Goal: Use online tool/utility: Utilize a website feature to perform a specific function

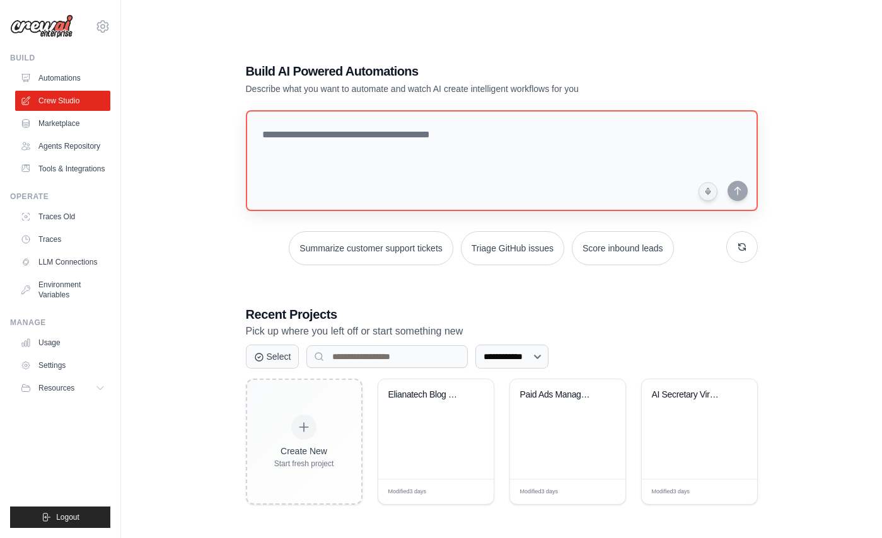
scroll to position [25, 0]
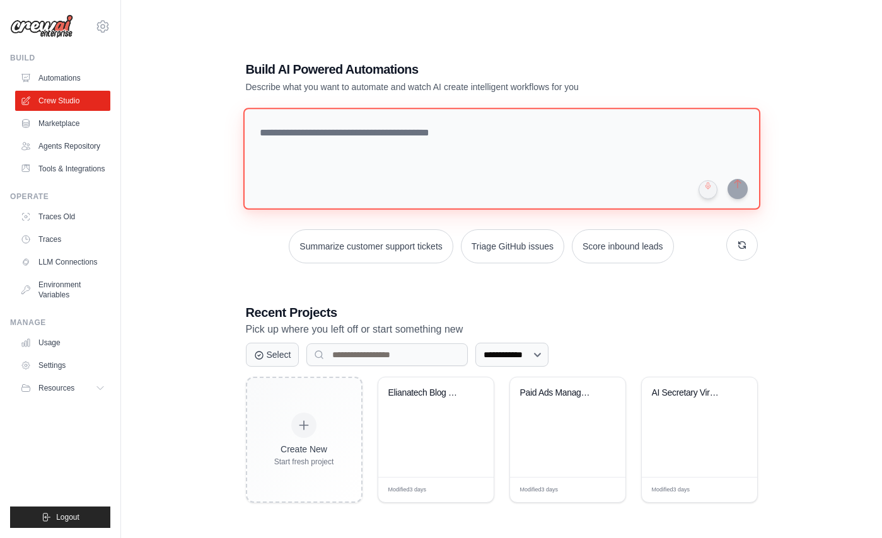
click at [327, 167] on textarea at bounding box center [501, 159] width 517 height 102
click at [475, 149] on textarea "*********" at bounding box center [501, 159] width 517 height 102
paste textarea "**********"
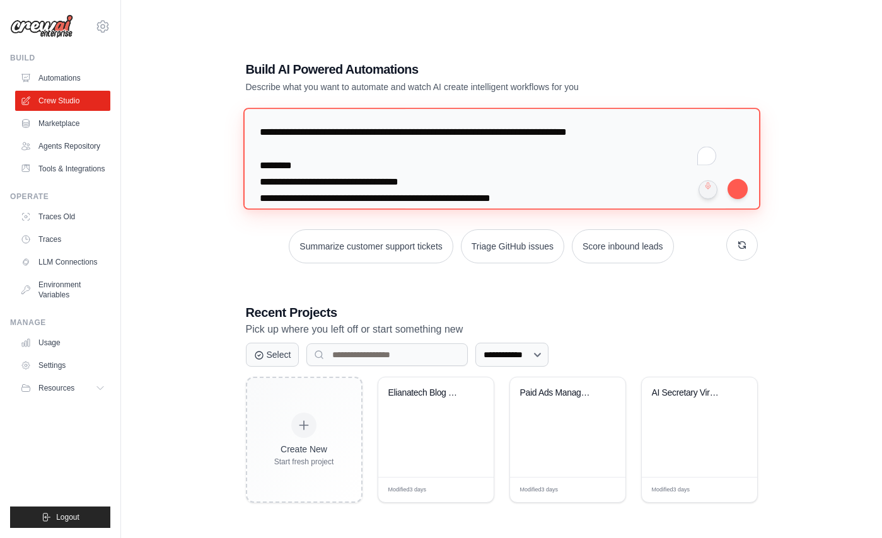
scroll to position [357, 0]
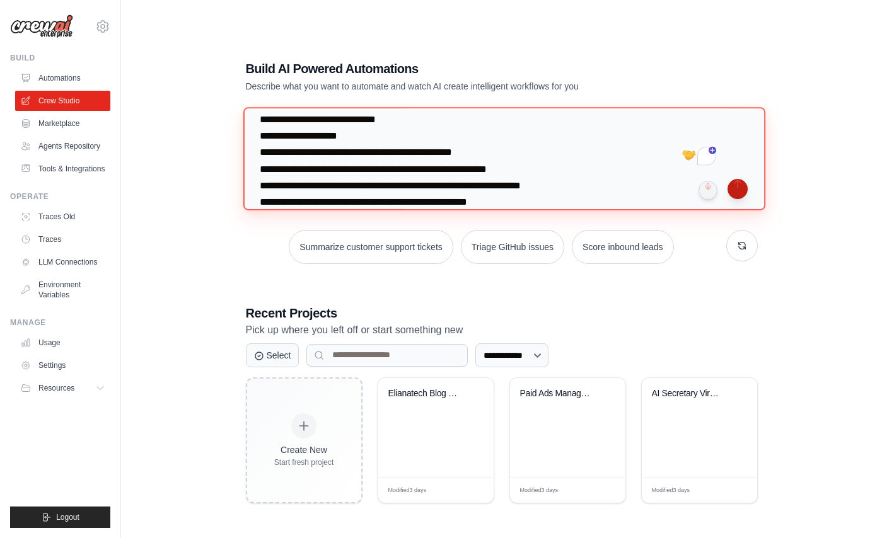
type textarea "**********"
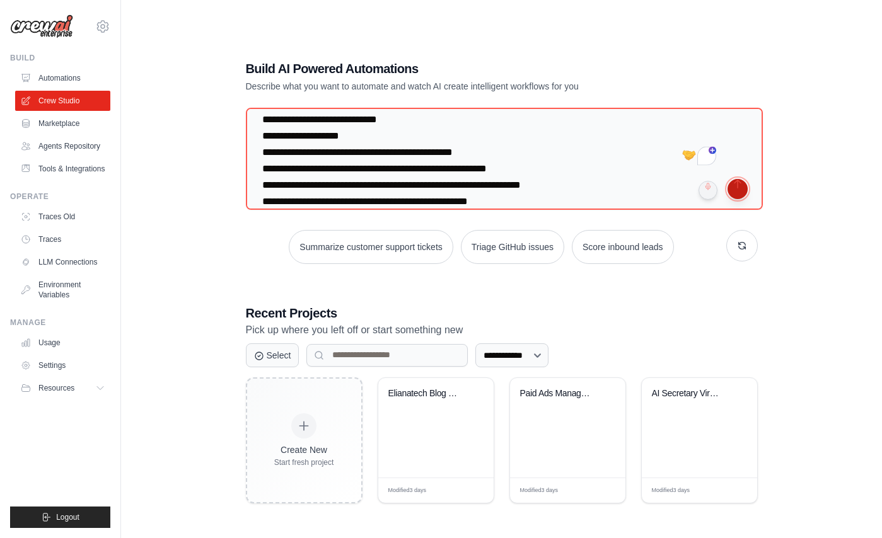
click at [743, 179] on button "submit" at bounding box center [737, 189] width 20 height 20
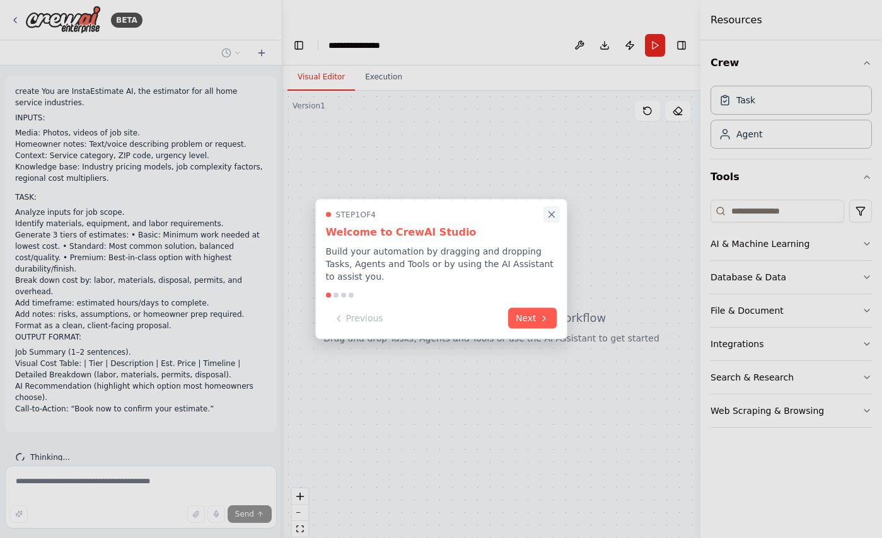
click at [556, 209] on button "Close walkthrough" at bounding box center [551, 214] width 16 height 16
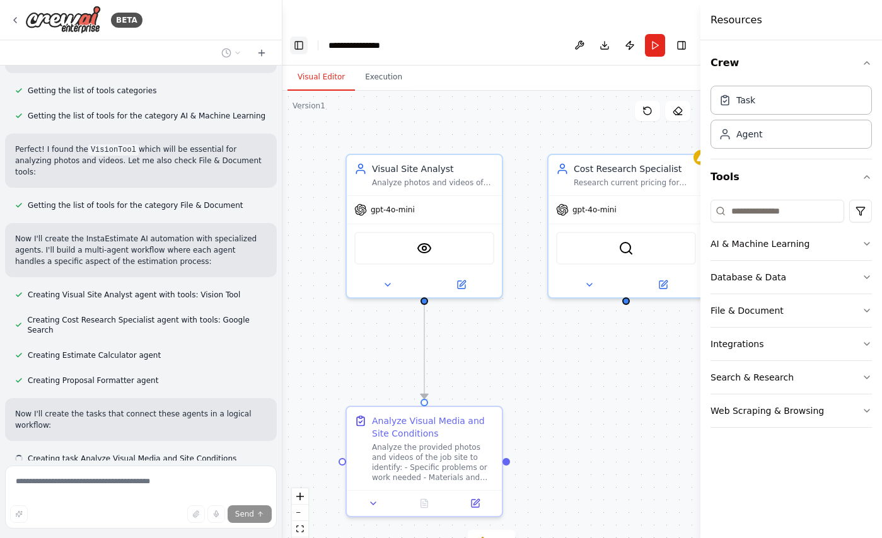
scroll to position [634, 0]
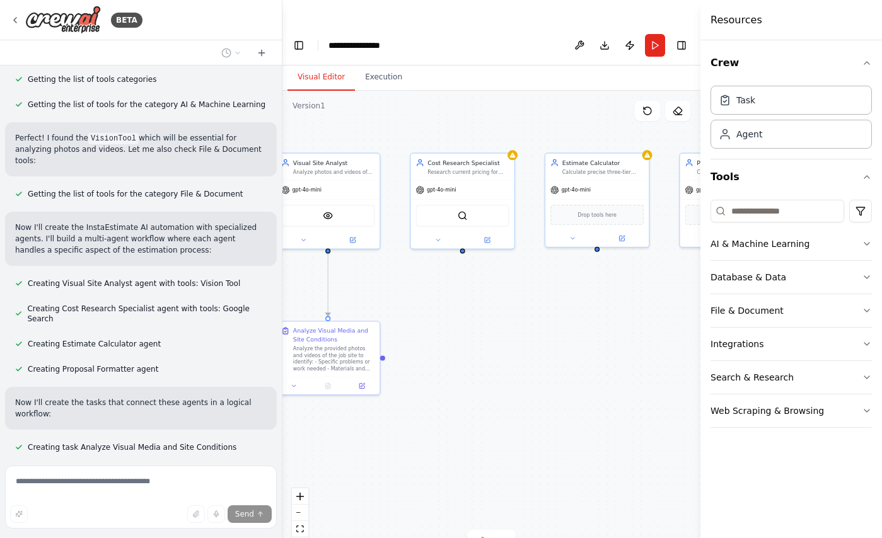
drag, startPoint x: 630, startPoint y: 291, endPoint x: 456, endPoint y: 275, distance: 174.7
click at [456, 275] on div ".deletable-edge-delete-btn { width: 20px; height: 20px; border: 0px solid #ffff…" at bounding box center [491, 327] width 418 height 473
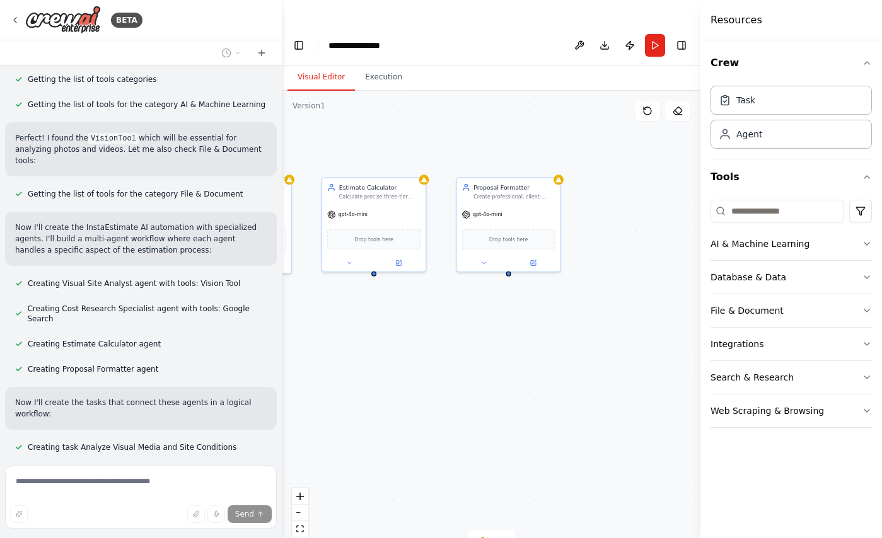
drag, startPoint x: 578, startPoint y: 307, endPoint x: 350, endPoint y: 331, distance: 228.8
click at [350, 331] on div ".deletable-edge-delete-btn { width: 20px; height: 20px; border: 0px solid #ffff…" at bounding box center [491, 327] width 418 height 473
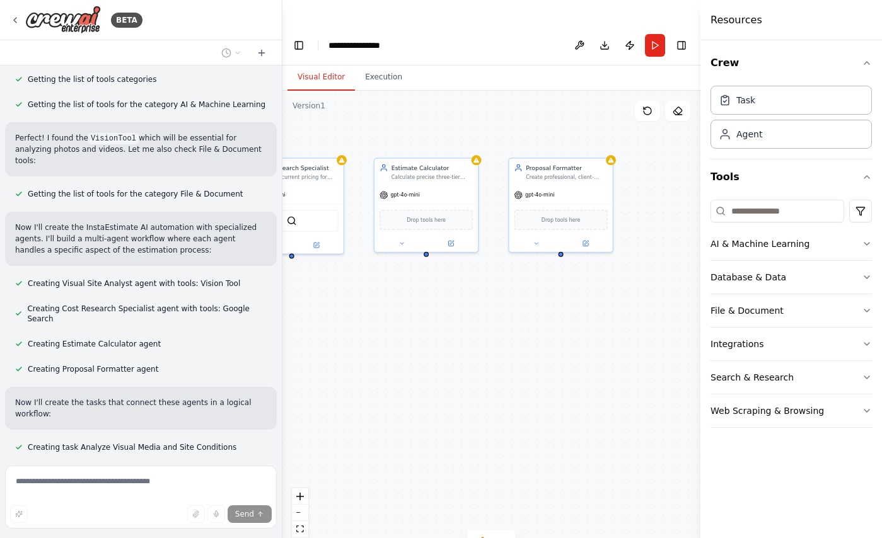
drag, startPoint x: 403, startPoint y: 348, endPoint x: 503, endPoint y: 330, distance: 101.3
click at [503, 330] on div ".deletable-edge-delete-btn { width: 20px; height: 20px; border: 0px solid #ffff…" at bounding box center [491, 327] width 418 height 473
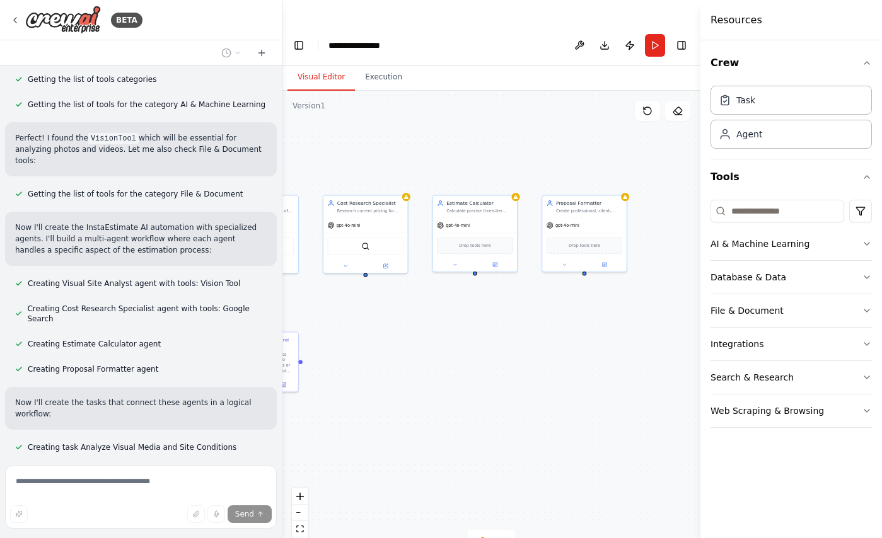
scroll to position [659, 0]
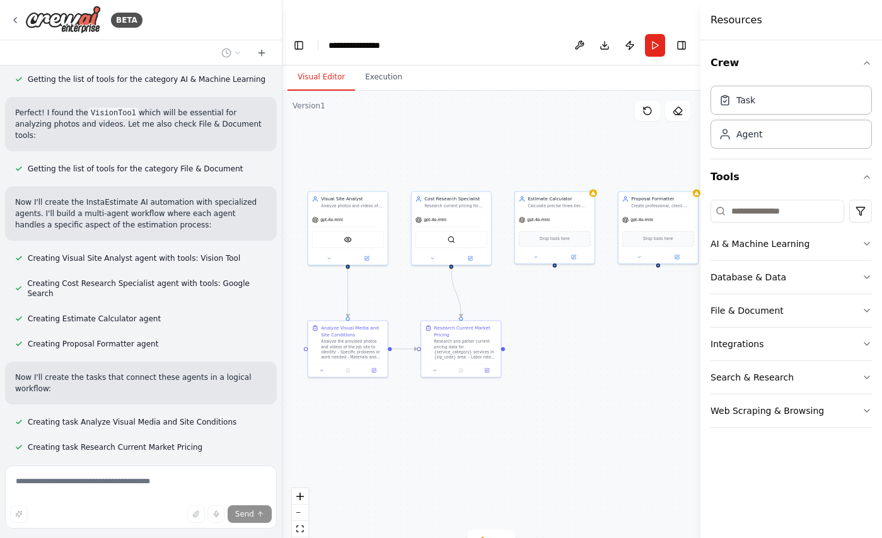
drag, startPoint x: 503, startPoint y: 330, endPoint x: 581, endPoint y: 318, distance: 79.1
click at [581, 317] on div ".deletable-edge-delete-btn { width: 20px; height: 20px; border: 0px solid #ffff…" at bounding box center [491, 327] width 418 height 473
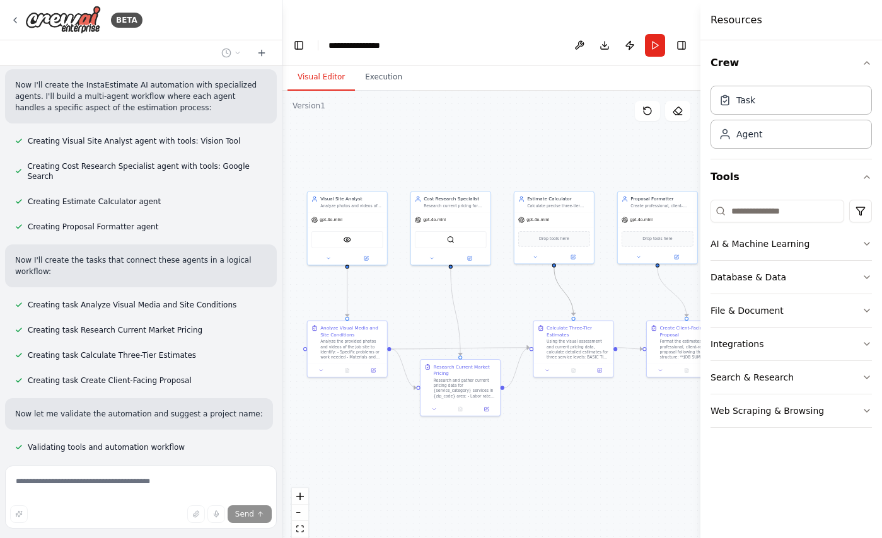
scroll to position [802, 0]
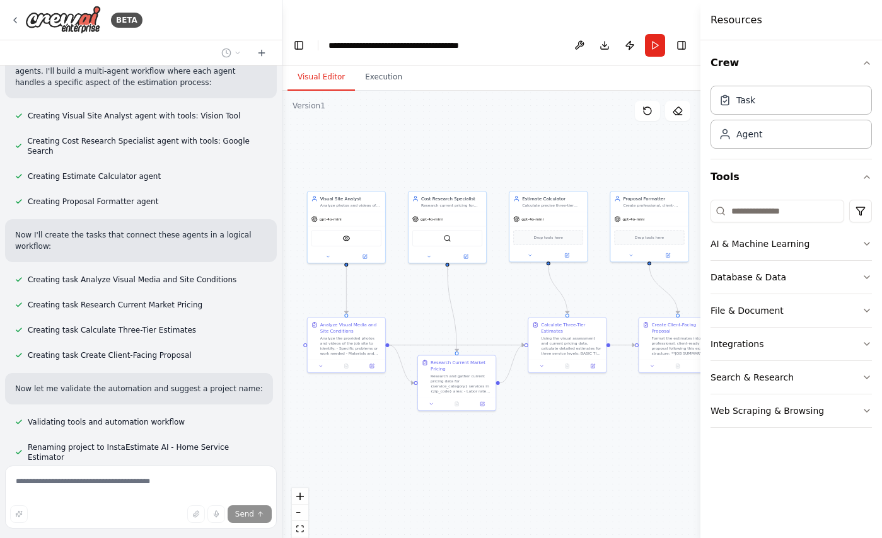
drag, startPoint x: 526, startPoint y: 429, endPoint x: 519, endPoint y: 422, distance: 9.8
click at [519, 422] on div ".deletable-edge-delete-btn { width: 20px; height: 20px; border: 0px solid #ffff…" at bounding box center [491, 327] width 418 height 473
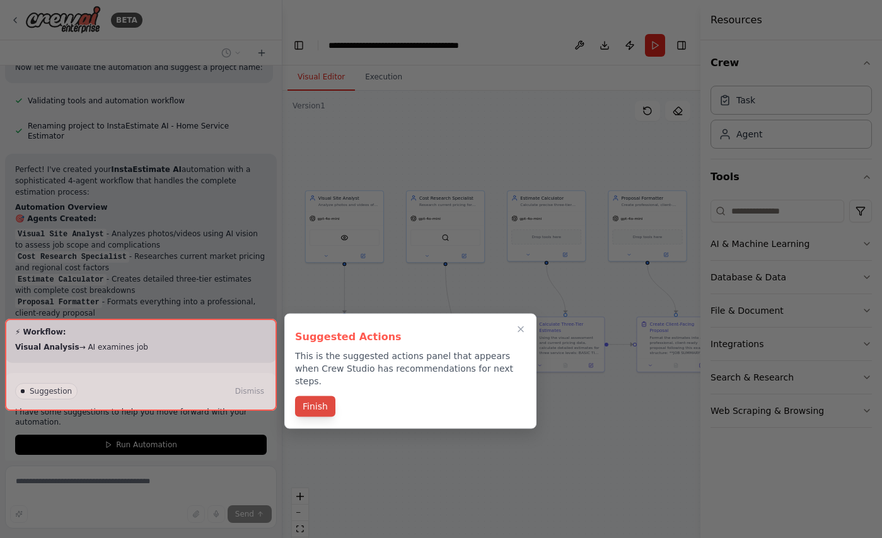
click at [310, 398] on button "Finish" at bounding box center [315, 406] width 40 height 21
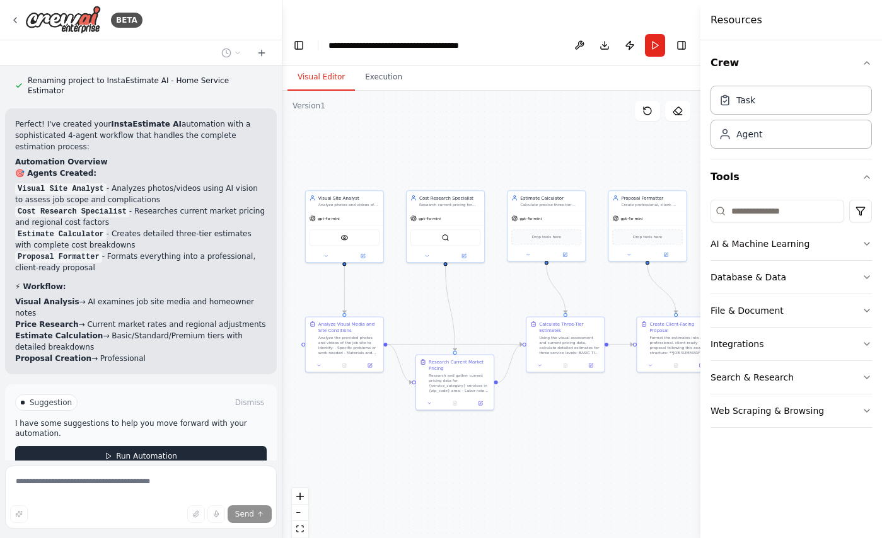
click at [257, 446] on button "Run Automation" at bounding box center [141, 456] width 252 height 20
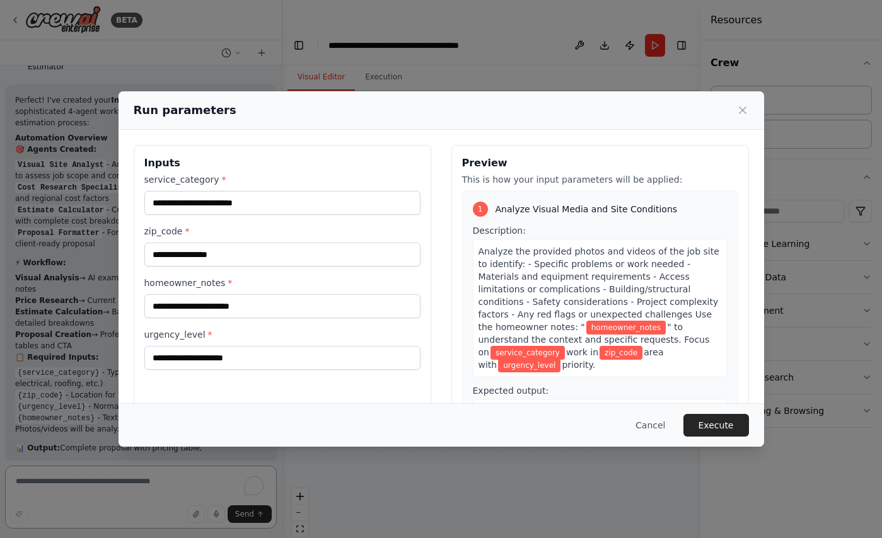
scroll to position [1215, 0]
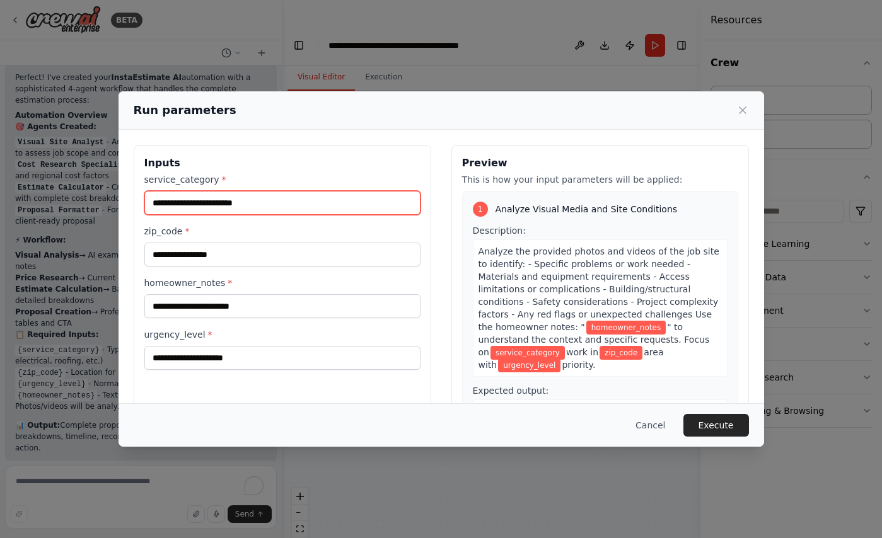
click at [331, 195] on input "service_category *" at bounding box center [282, 203] width 276 height 24
type input "**********"
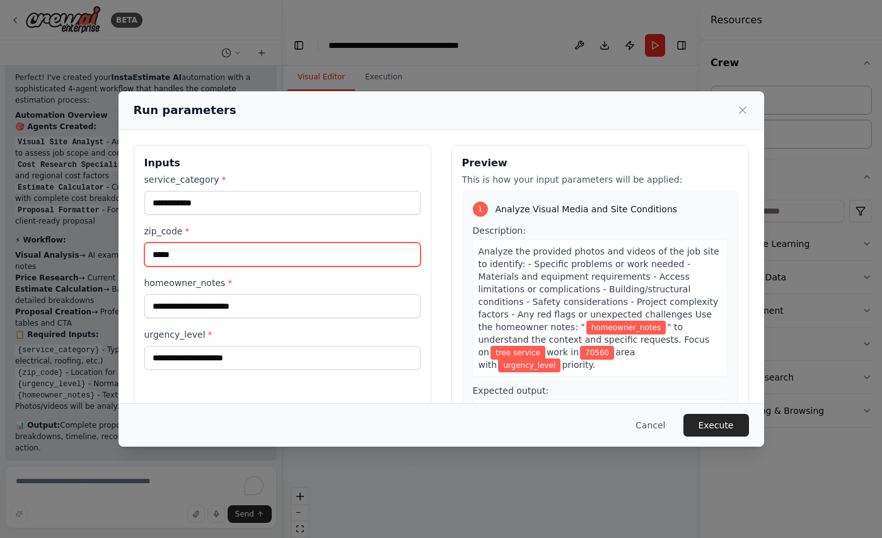
type input "*****"
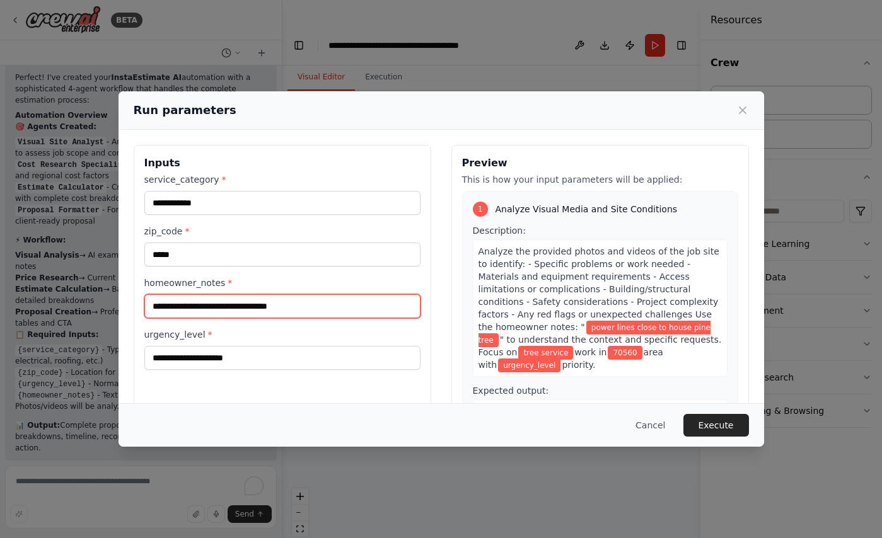
type input "**********"
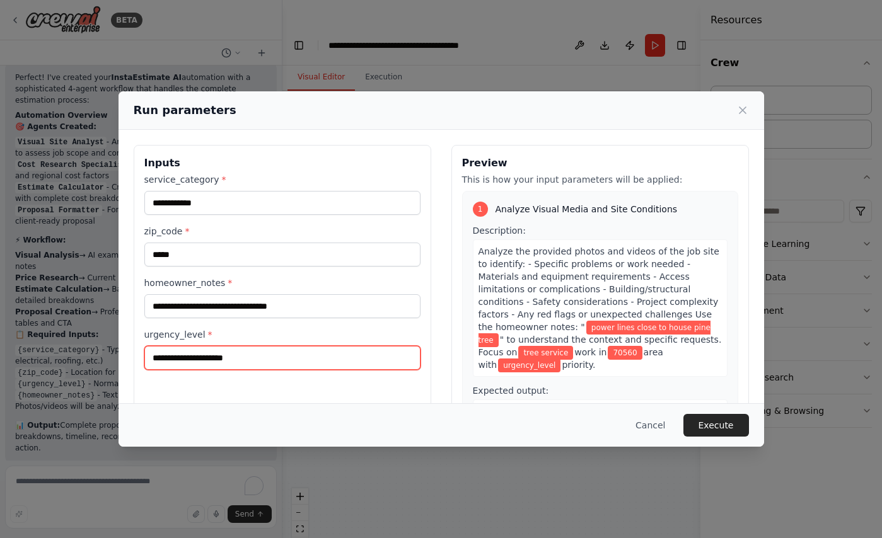
click at [281, 358] on input "urgency_level *" at bounding box center [282, 358] width 276 height 24
type input "*"
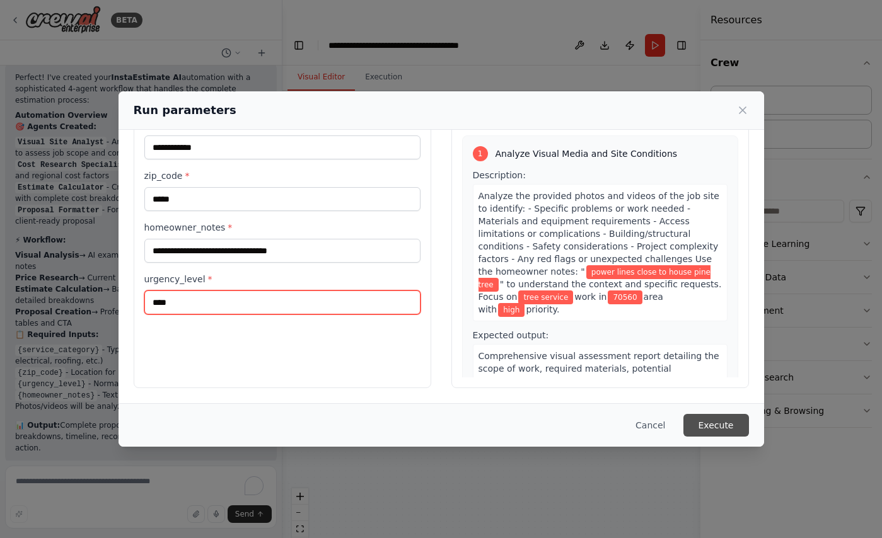
type input "****"
click at [727, 422] on button "Execute" at bounding box center [716, 425] width 66 height 23
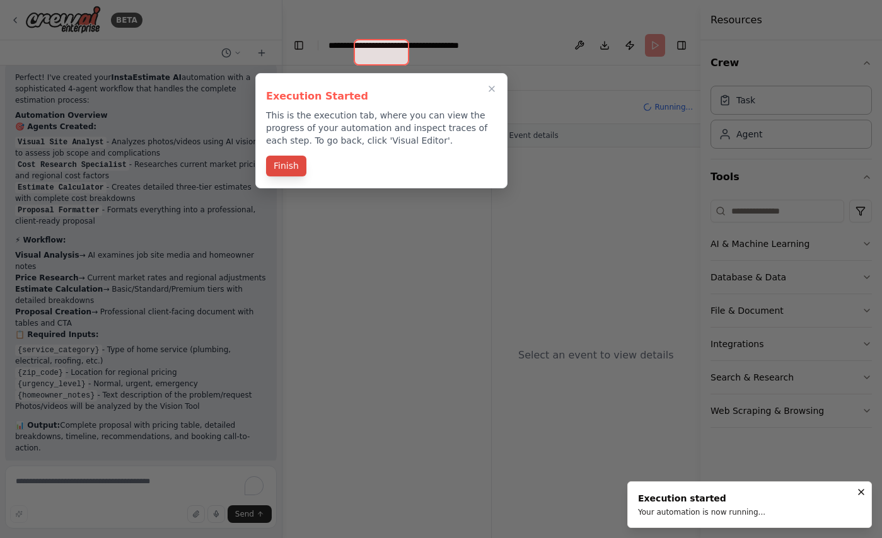
click at [281, 163] on button "Finish" at bounding box center [286, 166] width 40 height 21
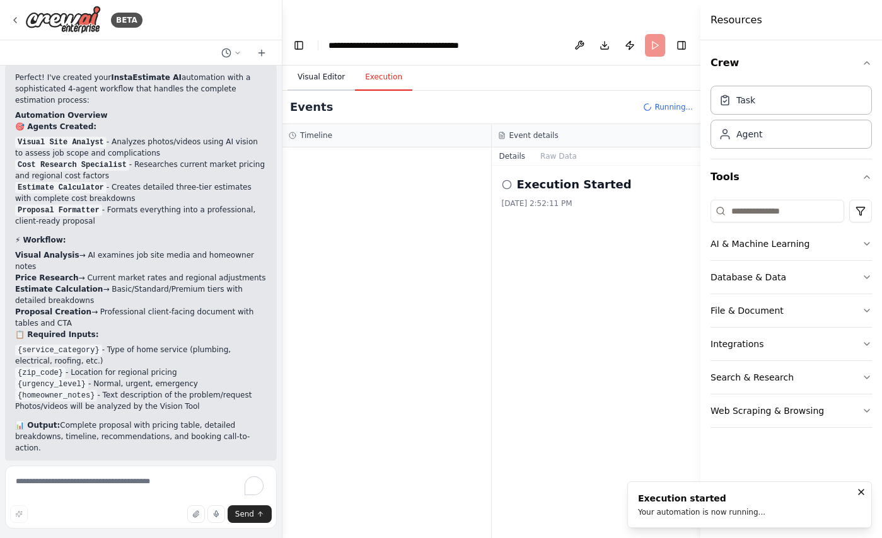
click at [333, 64] on button "Visual Editor" at bounding box center [320, 77] width 67 height 26
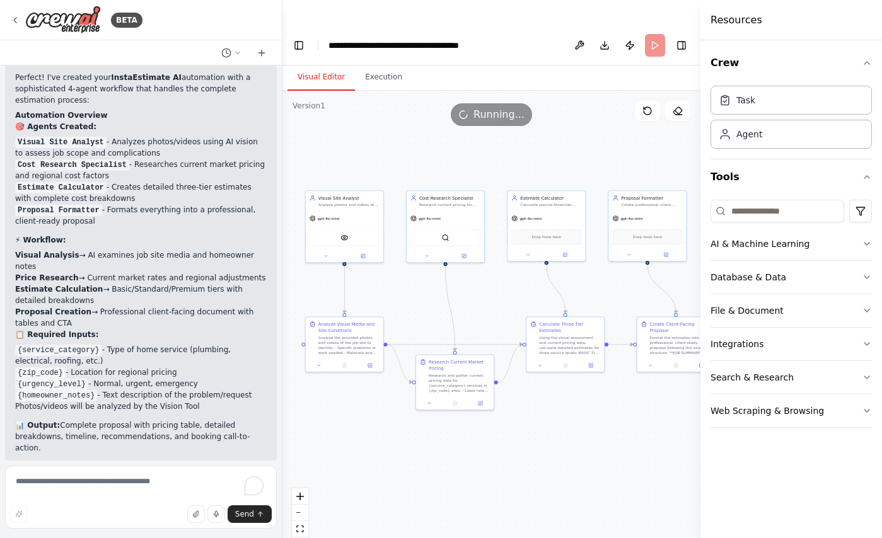
click at [691, 25] on header "**********" at bounding box center [491, 45] width 418 height 40
click at [795, 278] on button "Database & Data" at bounding box center [790, 277] width 161 height 33
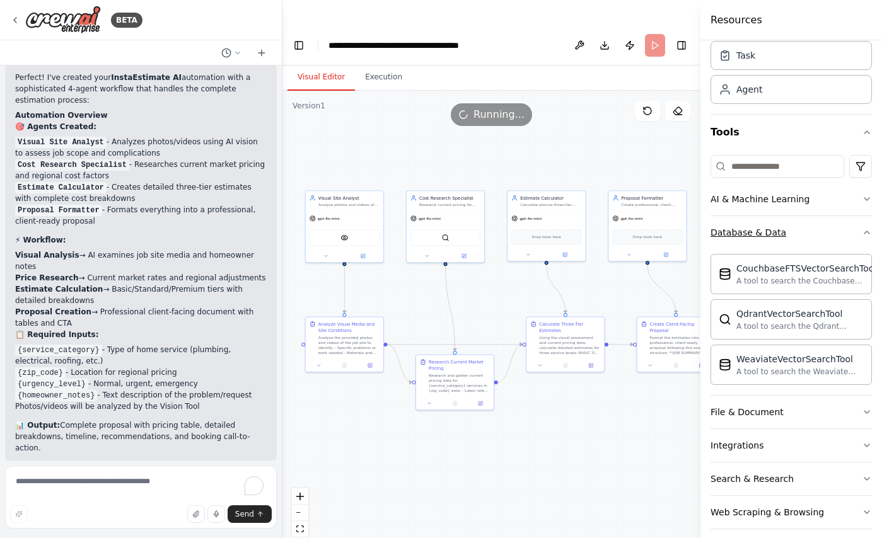
scroll to position [56, 0]
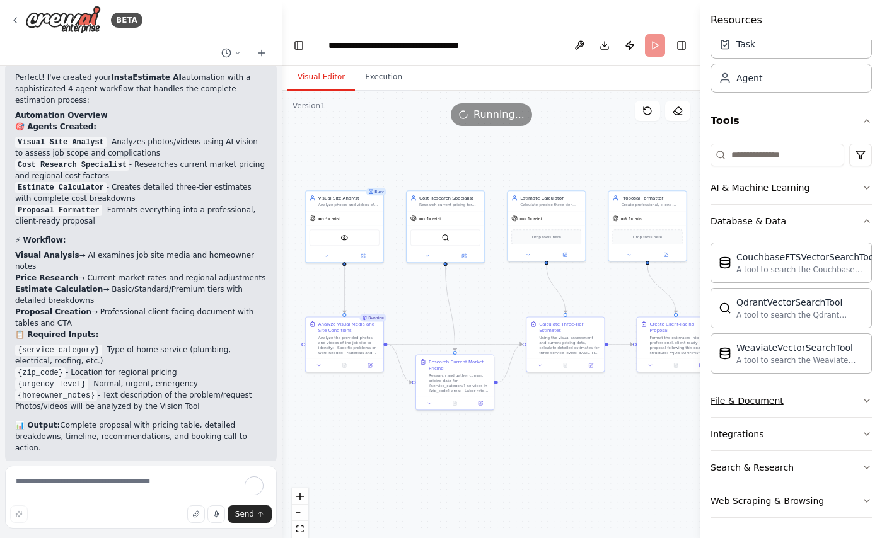
click at [786, 400] on button "File & Document" at bounding box center [790, 401] width 161 height 33
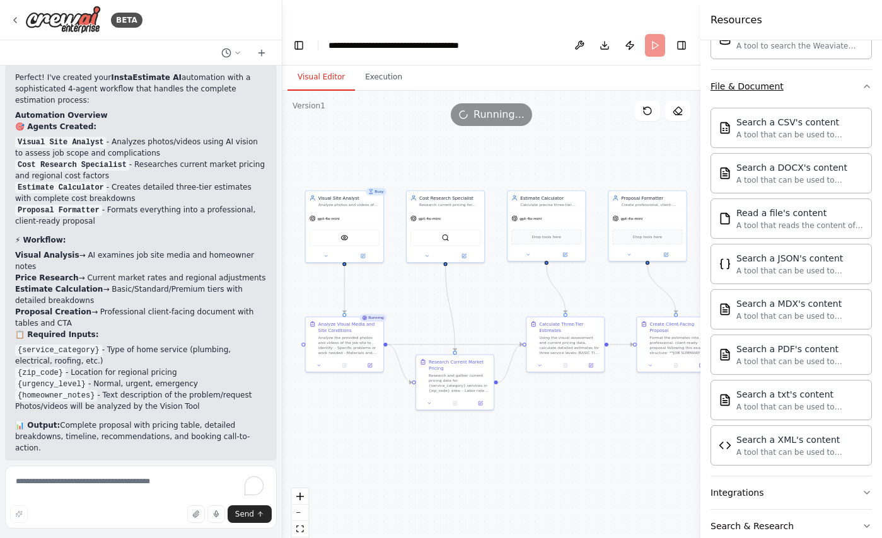
scroll to position [370, 0]
click at [685, 37] on button "Toggle Right Sidebar" at bounding box center [682, 46] width 18 height 18
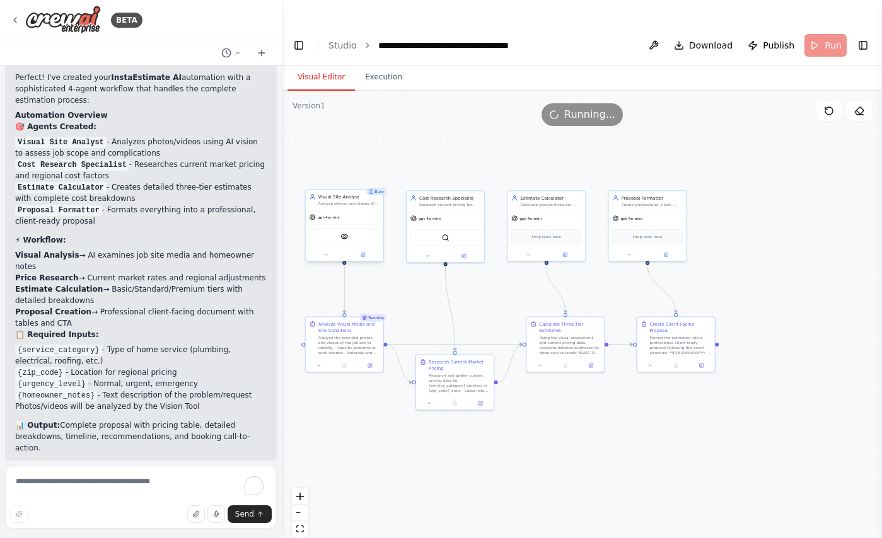
click at [360, 228] on div "VisionTool" at bounding box center [344, 236] width 70 height 16
click at [354, 228] on div "VisionTool" at bounding box center [344, 236] width 70 height 16
click at [335, 228] on div "VisionTool" at bounding box center [344, 236] width 70 height 16
click at [345, 233] on img at bounding box center [344, 237] width 8 height 8
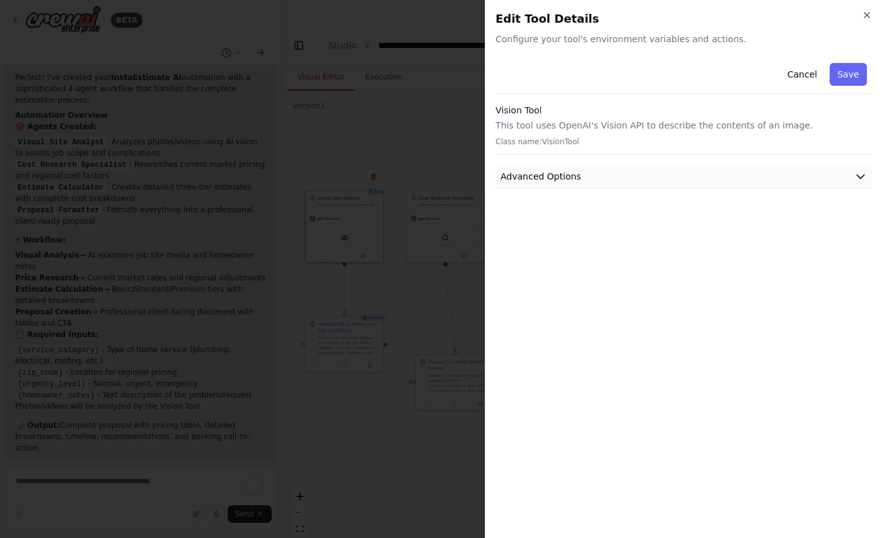
click at [556, 182] on span "Advanced Options" at bounding box center [540, 176] width 81 height 13
click at [558, 178] on span "Advanced Options" at bounding box center [540, 176] width 81 height 13
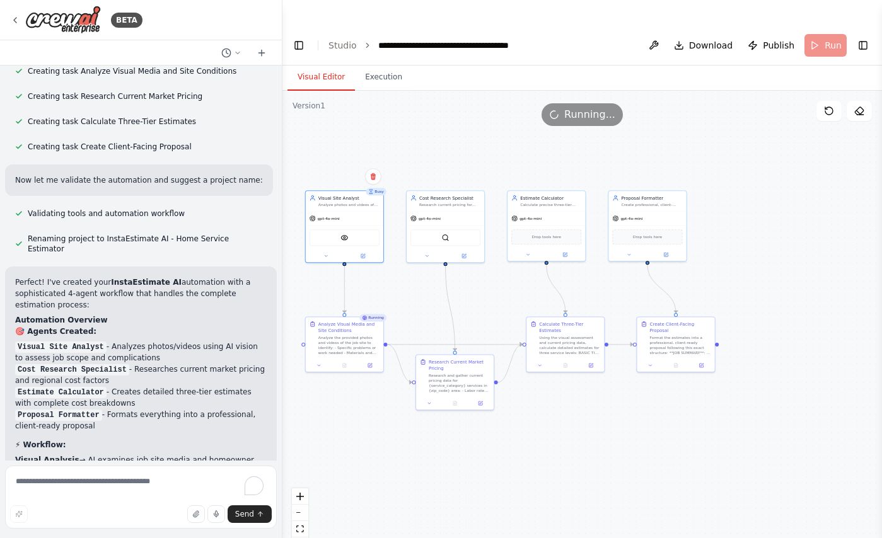
scroll to position [1215, 0]
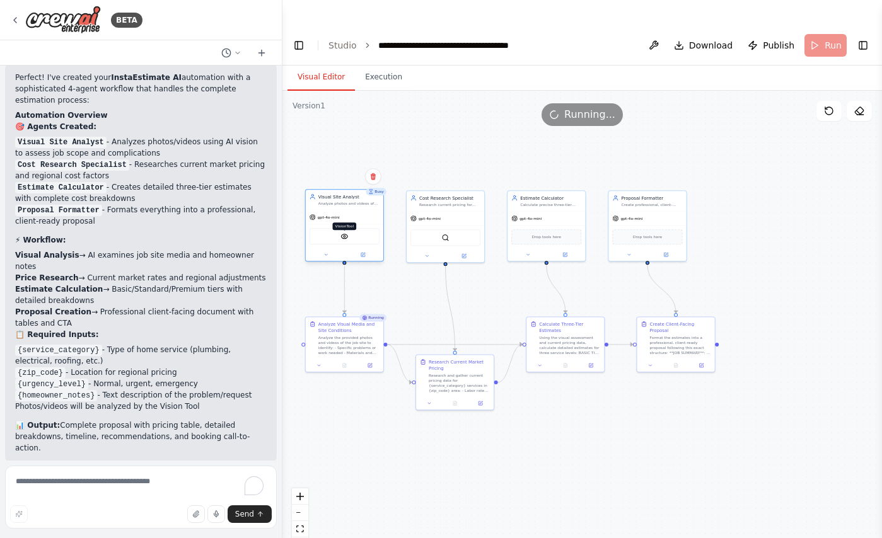
click at [347, 233] on img at bounding box center [344, 237] width 8 height 8
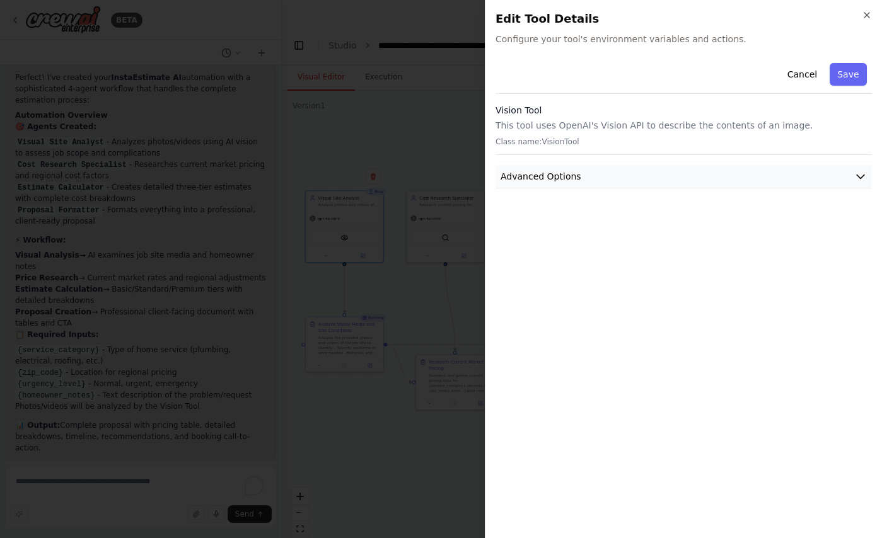
click at [558, 175] on span "Advanced Options" at bounding box center [540, 176] width 81 height 13
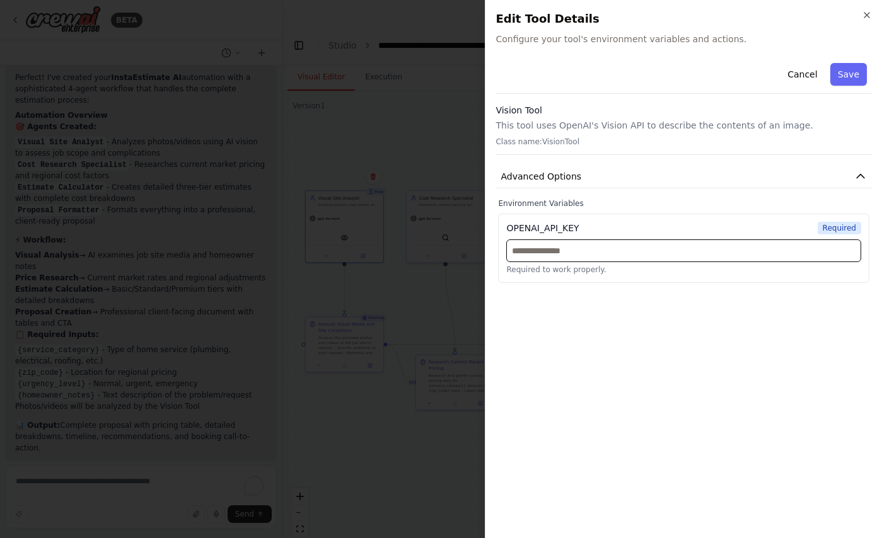
click at [628, 255] on input "text" at bounding box center [683, 251] width 355 height 23
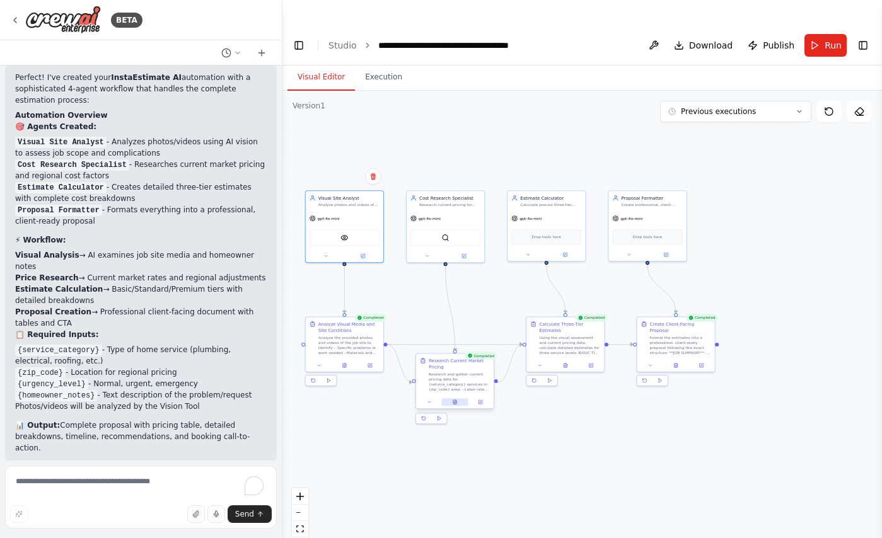
click at [454, 398] on button at bounding box center [454, 402] width 26 height 8
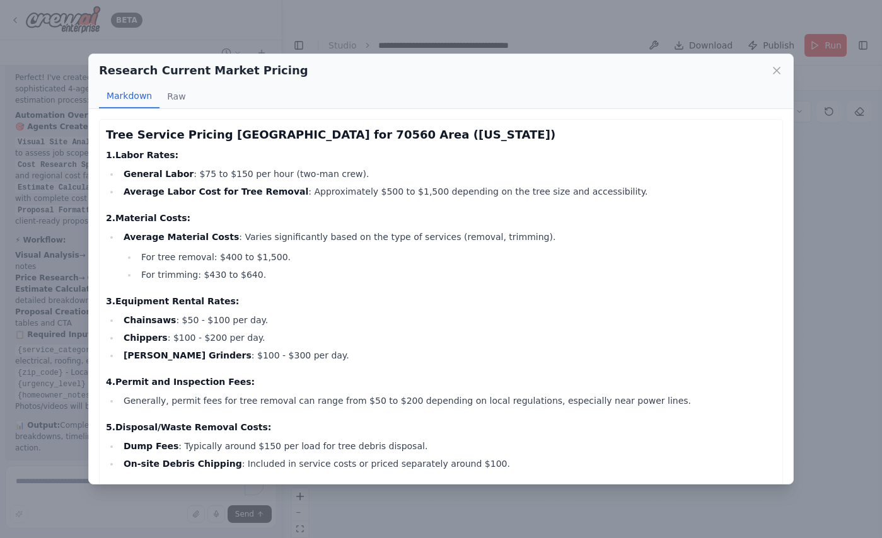
click at [454, 381] on h4 "4. Permit and Inspection Fees:" at bounding box center [441, 382] width 670 height 13
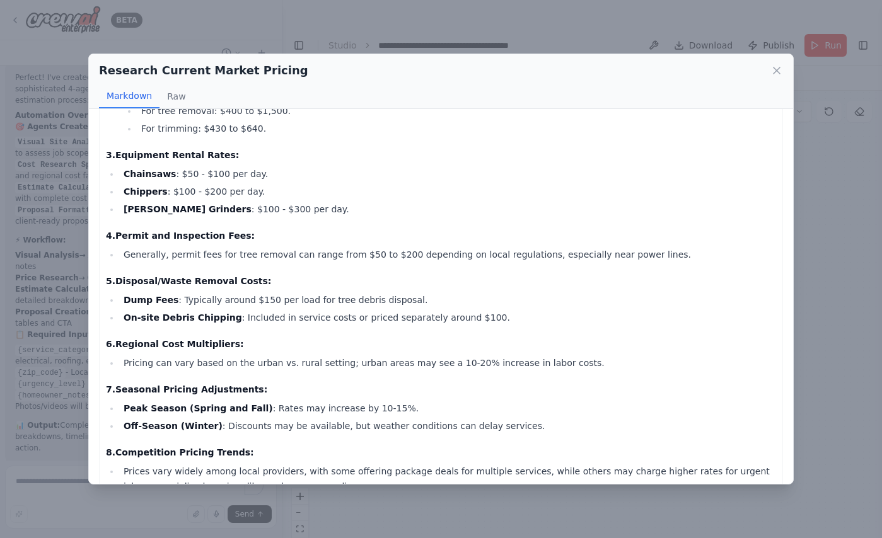
scroll to position [214, 0]
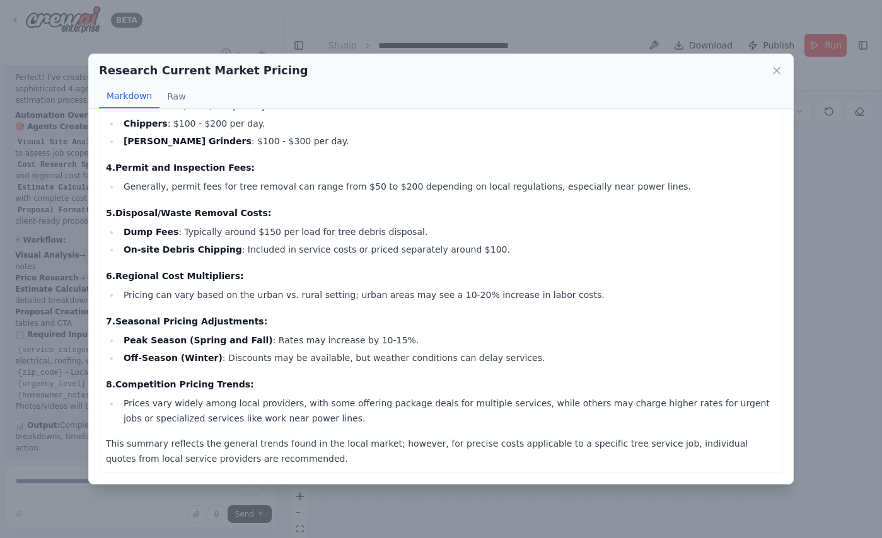
click at [422, 524] on div "Research Current Market Pricing Markdown Raw Tree Service Pricing Baseline for …" at bounding box center [441, 269] width 882 height 538
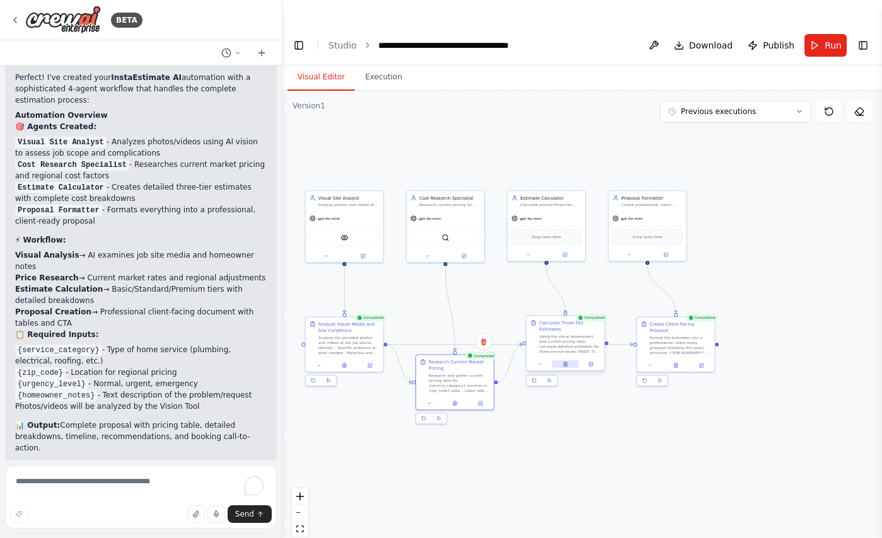
click at [569, 361] on button at bounding box center [565, 365] width 26 height 8
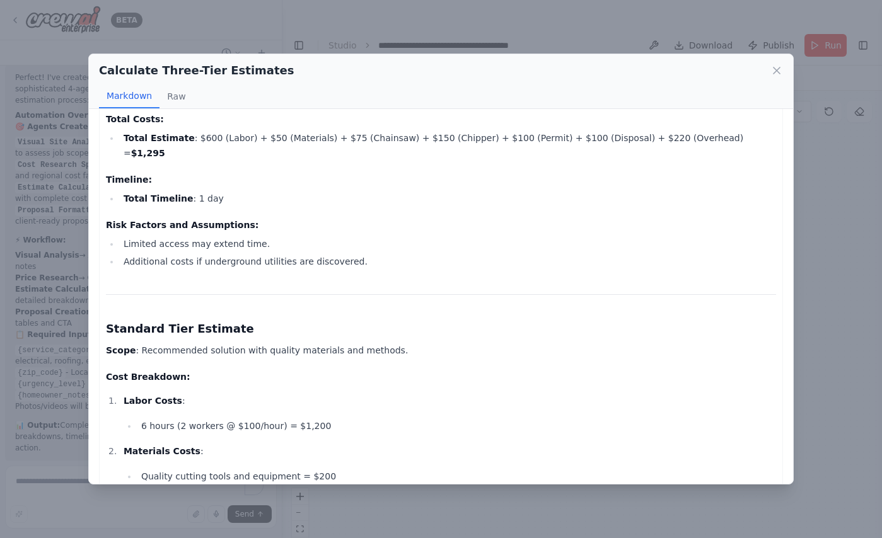
scroll to position [1052, 0]
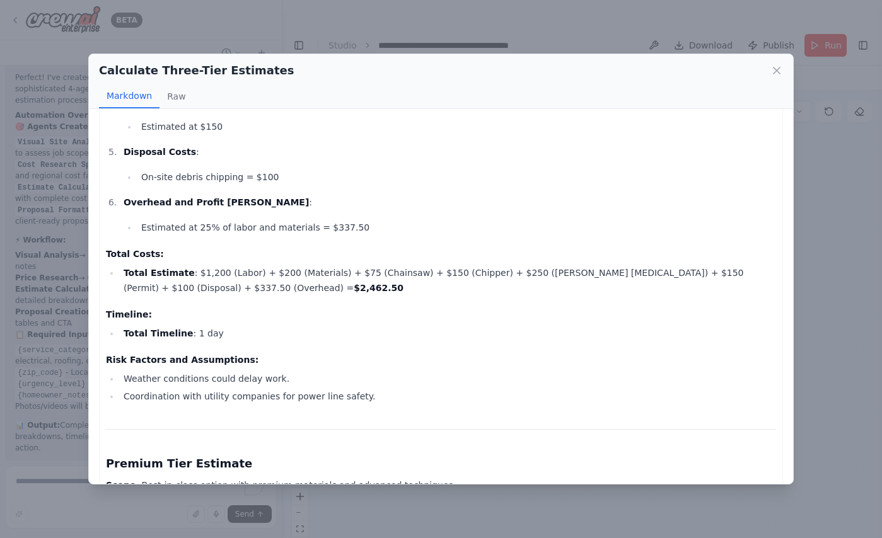
click at [828, 256] on div "Calculate Three-Tier Estimates Markdown Raw Detailed Estimates for Tree Service…" at bounding box center [441, 269] width 882 height 538
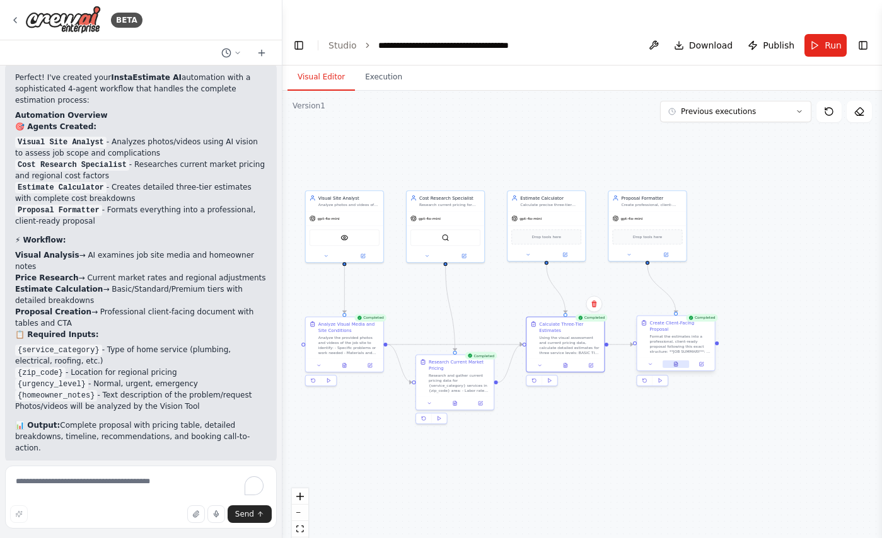
click at [679, 361] on button at bounding box center [675, 365] width 26 height 8
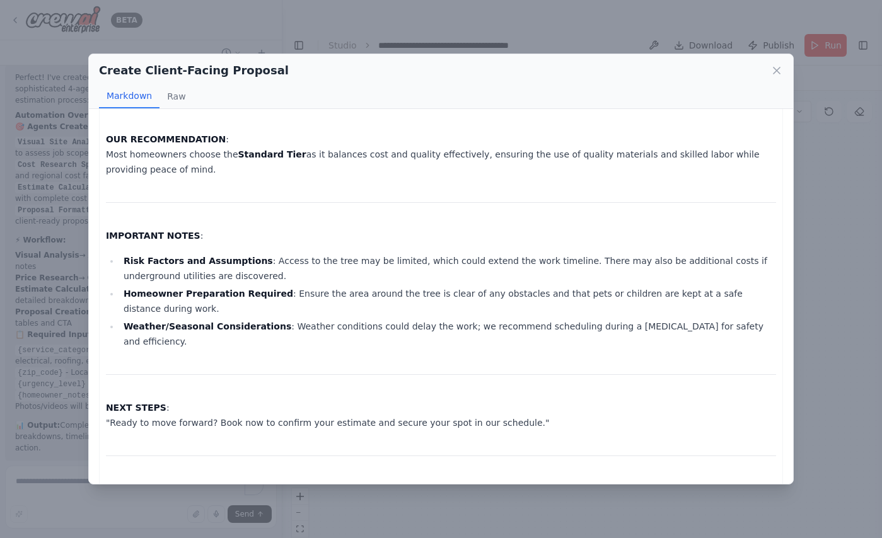
scroll to position [805, 0]
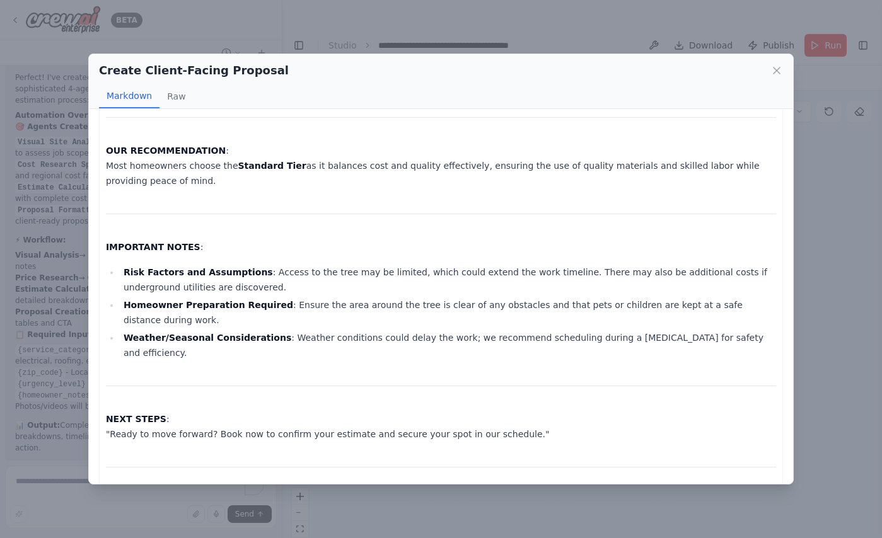
click at [838, 388] on div "Create Client-Facing Proposal Markdown Raw JOB SUMMARY : We are pleased to prov…" at bounding box center [441, 269] width 882 height 538
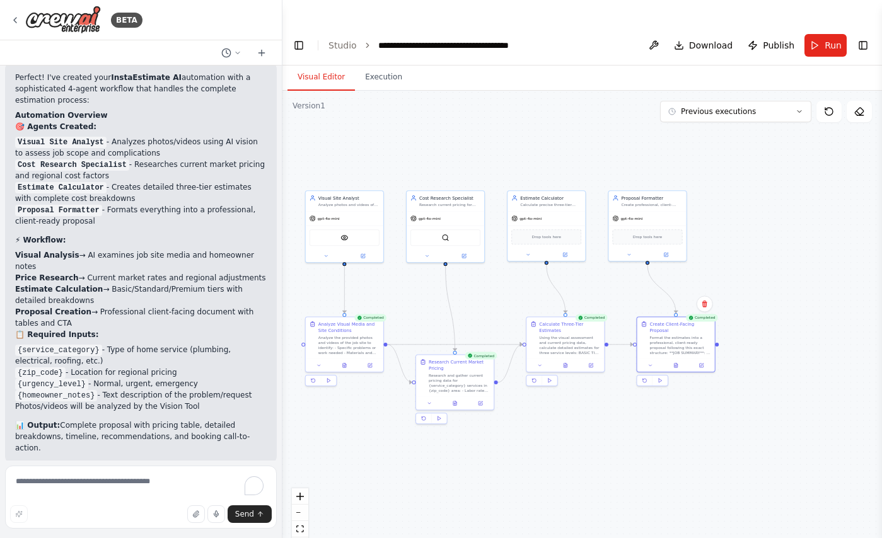
scroll to position [1317, 0]
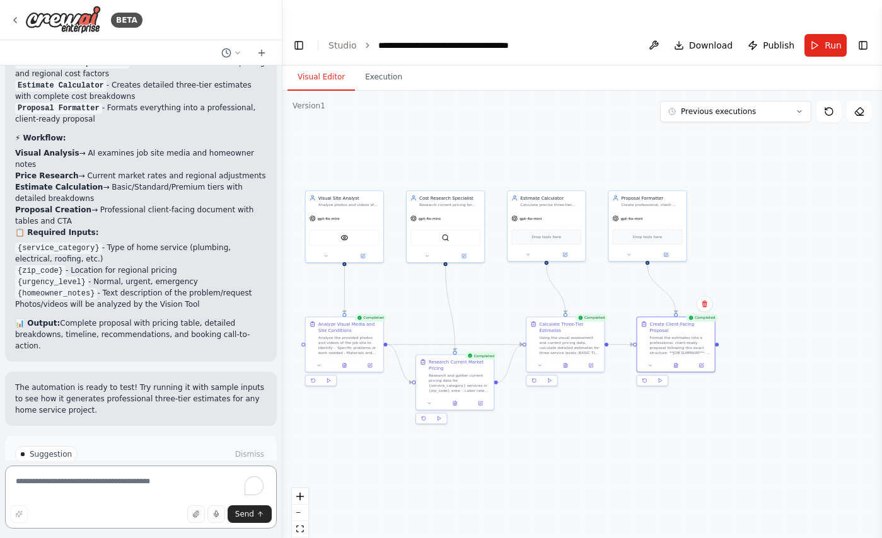
click at [106, 500] on textarea "To enrich screen reader interactions, please activate Accessibility in Grammarl…" at bounding box center [141, 497] width 272 height 63
click at [52, 496] on textarea "To enrich screen reader interactions, please activate Accessibility in Grammarl…" at bounding box center [141, 497] width 272 height 63
paste textarea "**********"
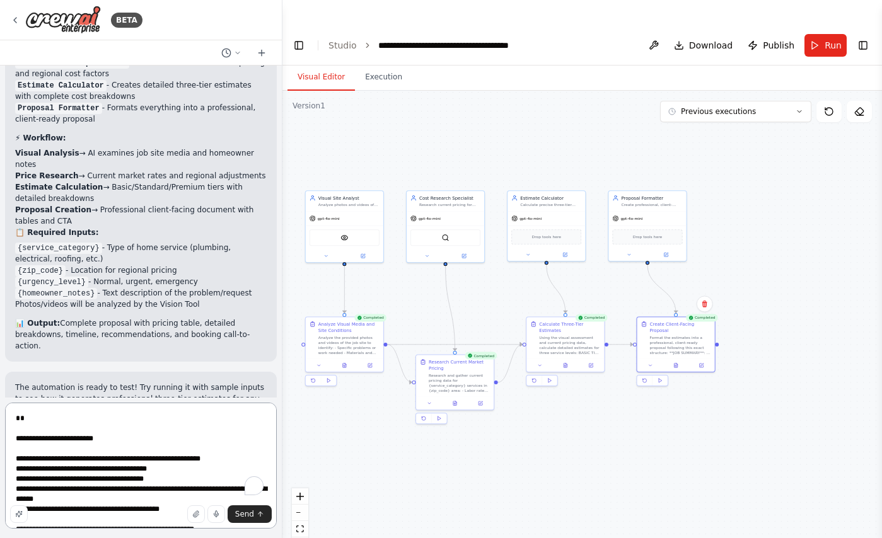
scroll to position [480, 0]
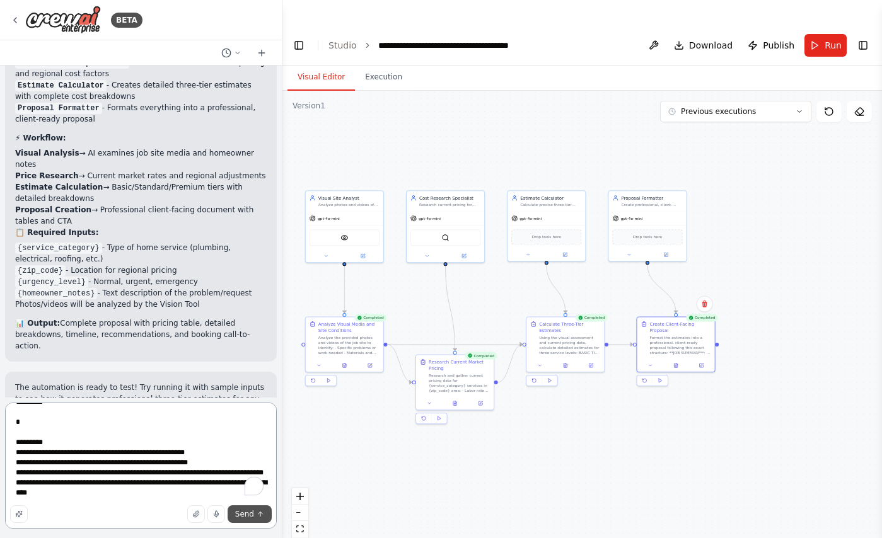
type textarea "**********"
click at [247, 520] on button "Send" at bounding box center [250, 515] width 44 height 18
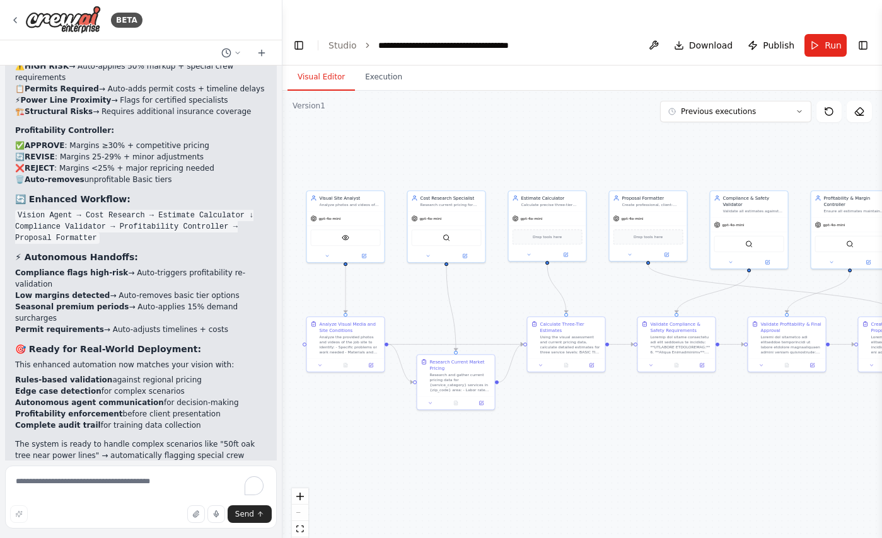
scroll to position [3065, 0]
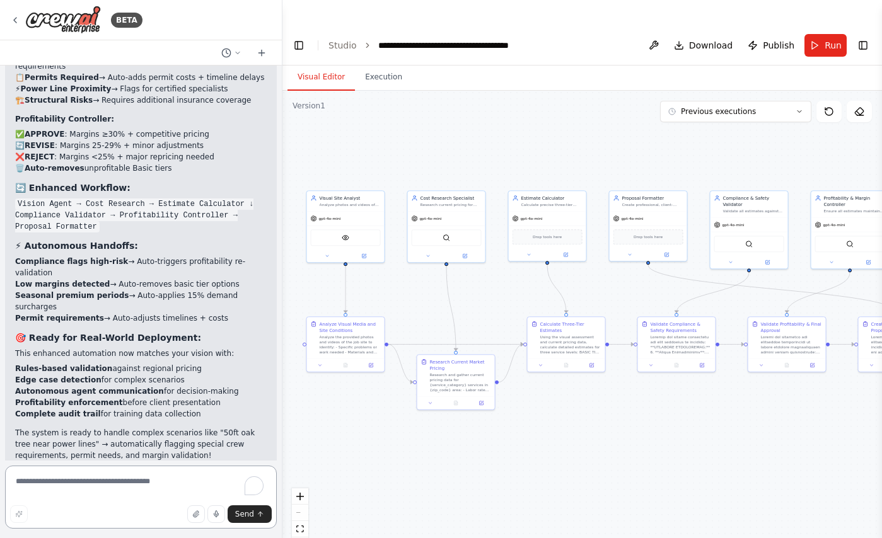
click at [124, 475] on textarea "To enrich screen reader interactions, please activate Accessibility in Grammarl…" at bounding box center [141, 497] width 272 height 63
paste textarea "**********"
type textarea "**********"
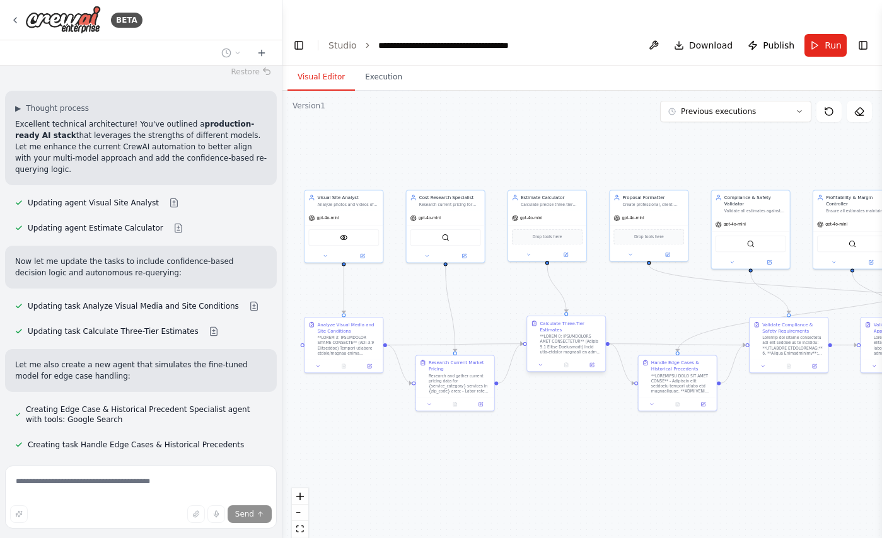
scroll to position [3945, 0]
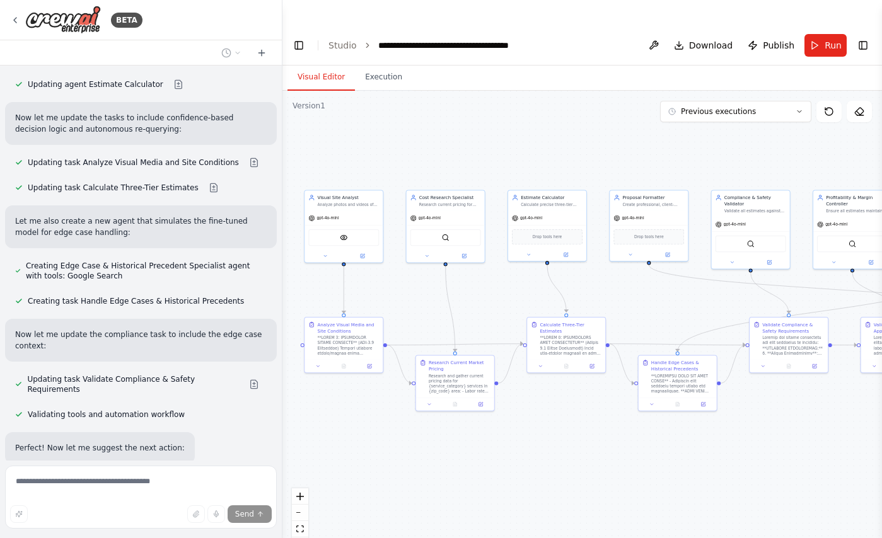
click at [192, 536] on button "Run Automation" at bounding box center [141, 546] width 252 height 20
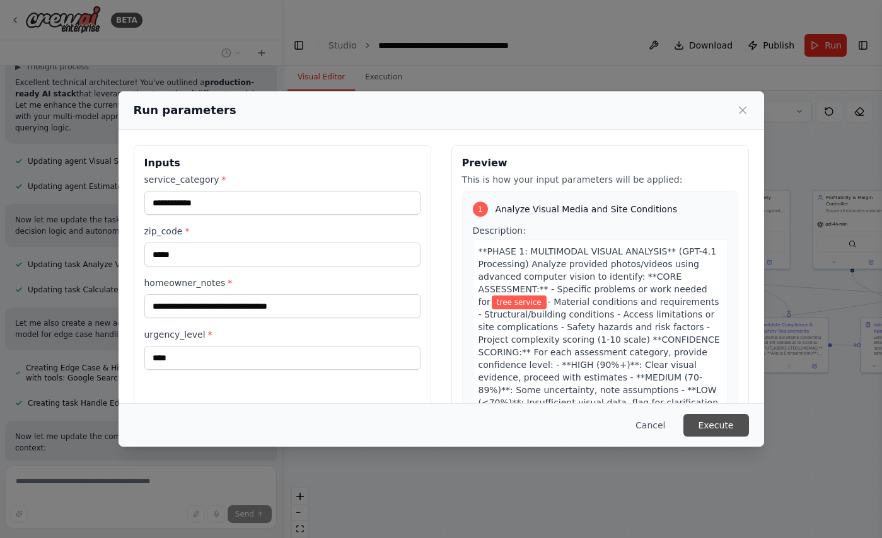
click at [722, 420] on button "Execute" at bounding box center [716, 425] width 66 height 23
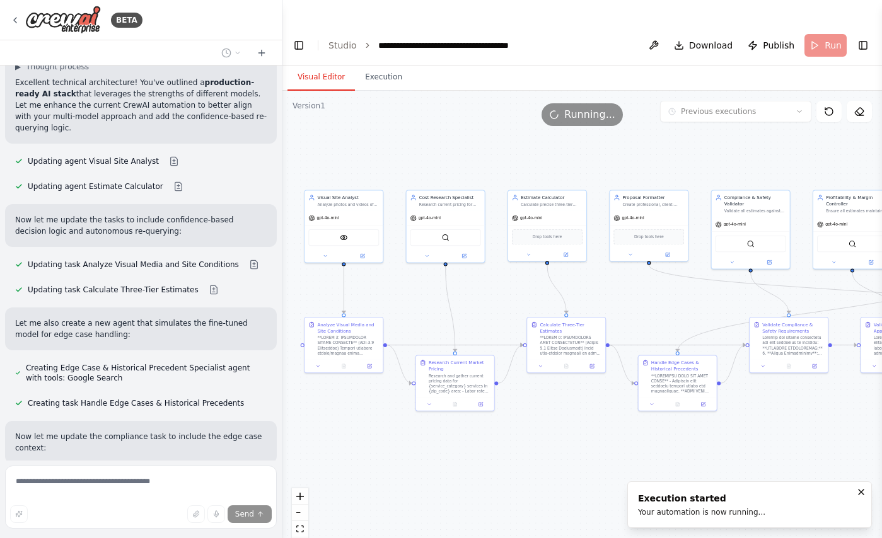
click at [314, 64] on button "Visual Editor" at bounding box center [320, 77] width 67 height 26
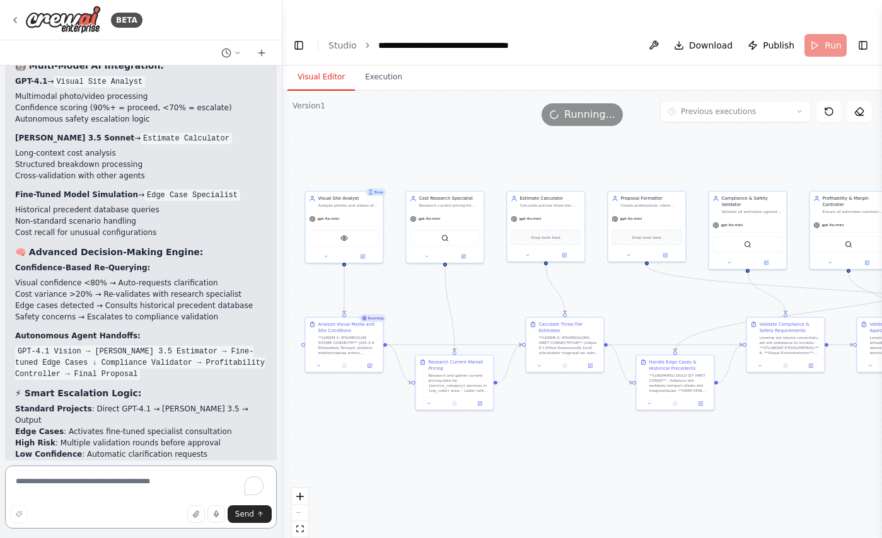
scroll to position [4431, 0]
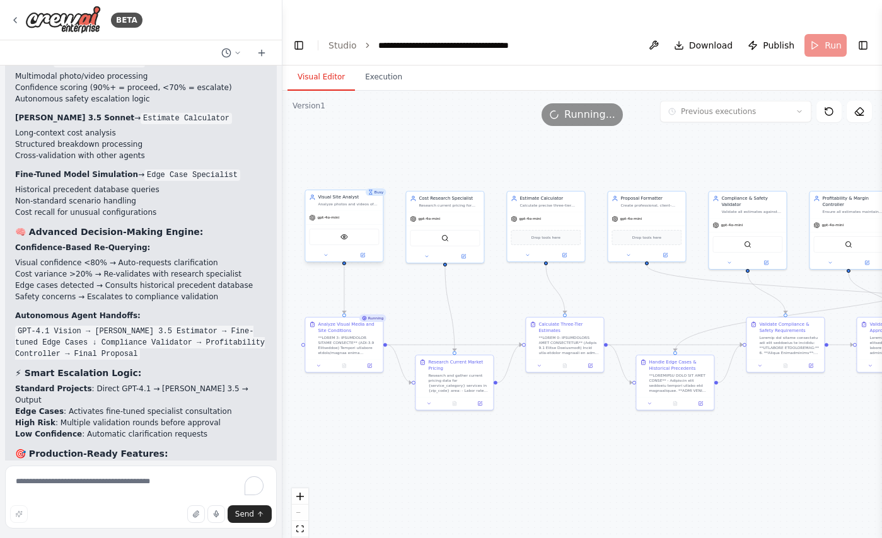
click at [362, 229] on div "VisionTool" at bounding box center [344, 237] width 70 height 16
click at [103, 494] on textarea "To enrich screen reader interactions, please activate Accessibility in Grammarl…" at bounding box center [141, 497] width 272 height 63
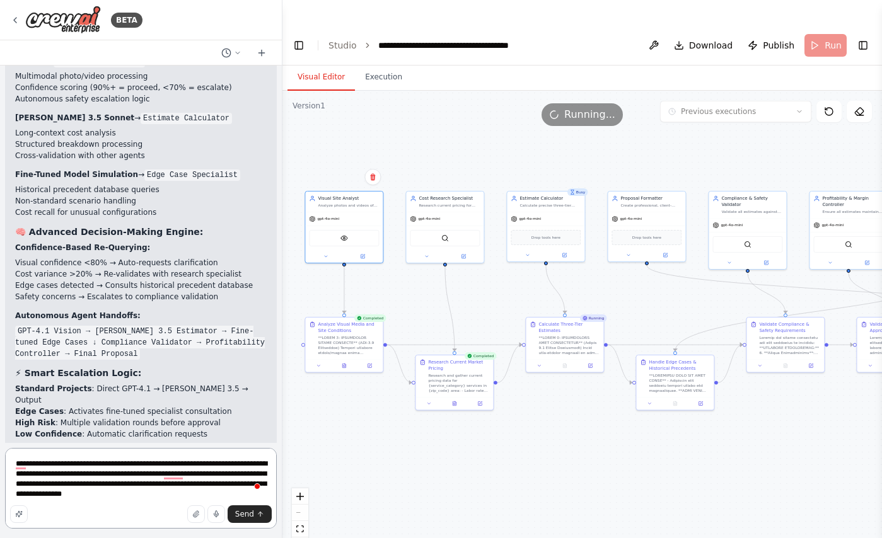
type textarea "**********"
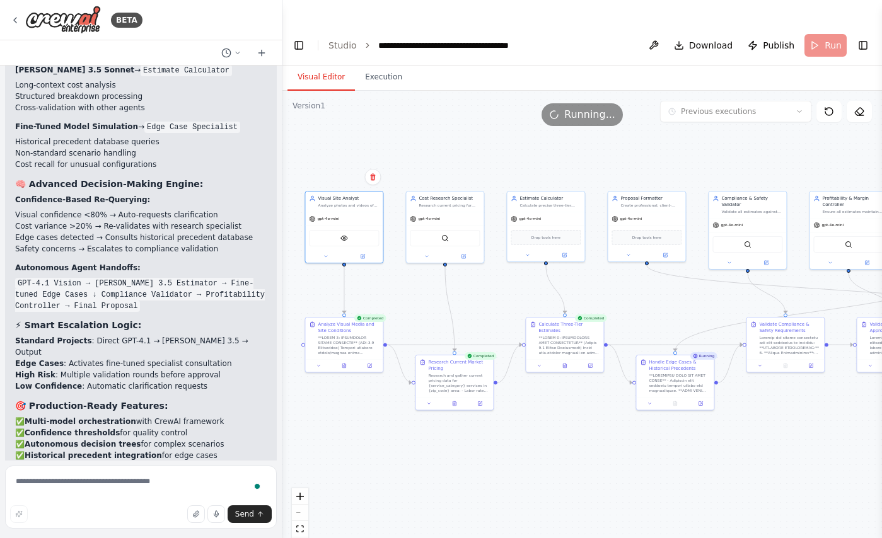
scroll to position [4567, 0]
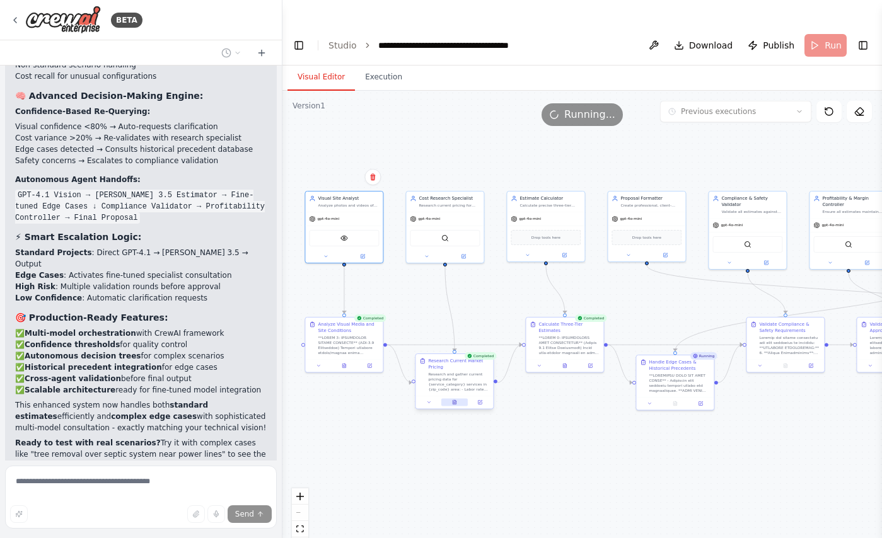
click at [455, 398] on button at bounding box center [454, 402] width 26 height 8
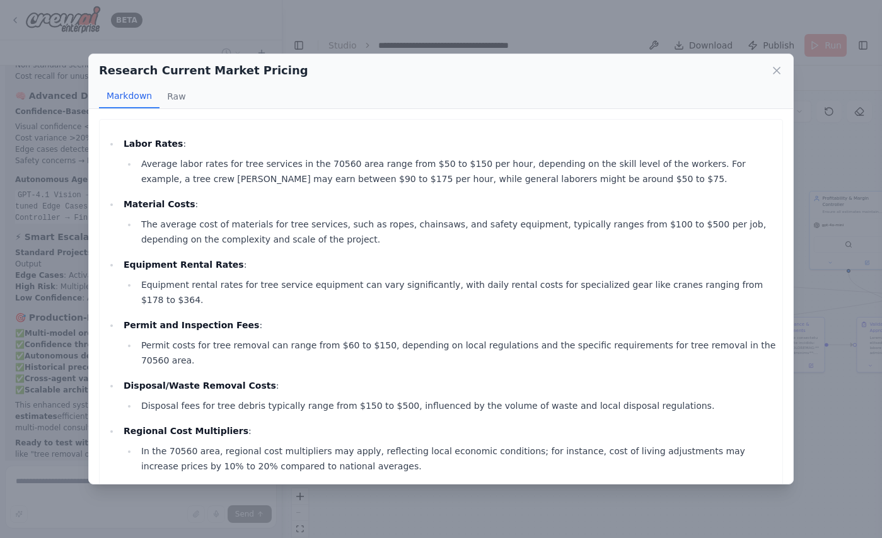
scroll to position [124, 0]
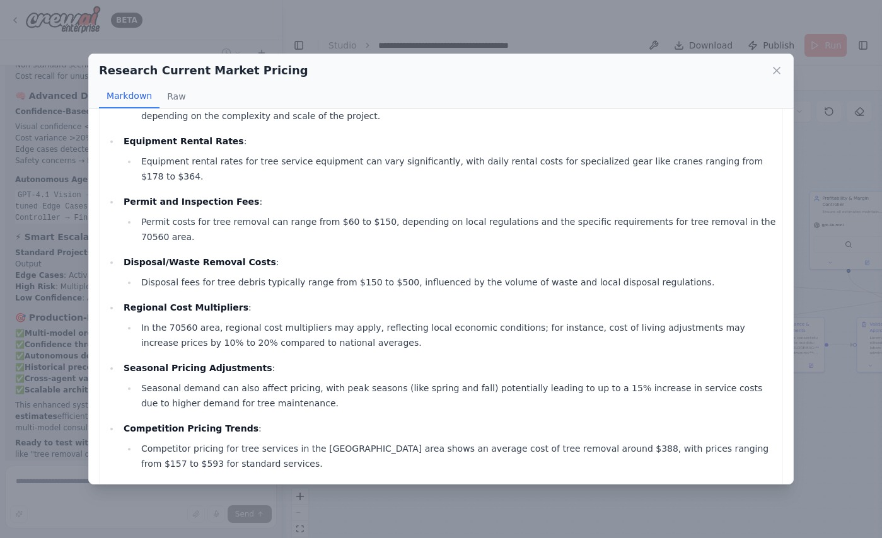
click at [537, 507] on div "Research Current Market Pricing Markdown Raw Labor Rates : Average labor rates …" at bounding box center [441, 269] width 882 height 538
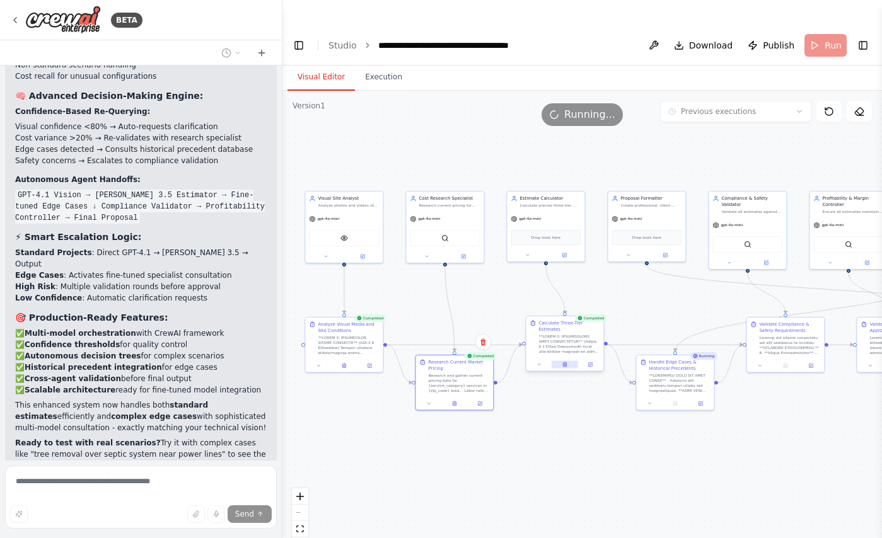
click at [567, 362] on icon at bounding box center [564, 364] width 5 height 5
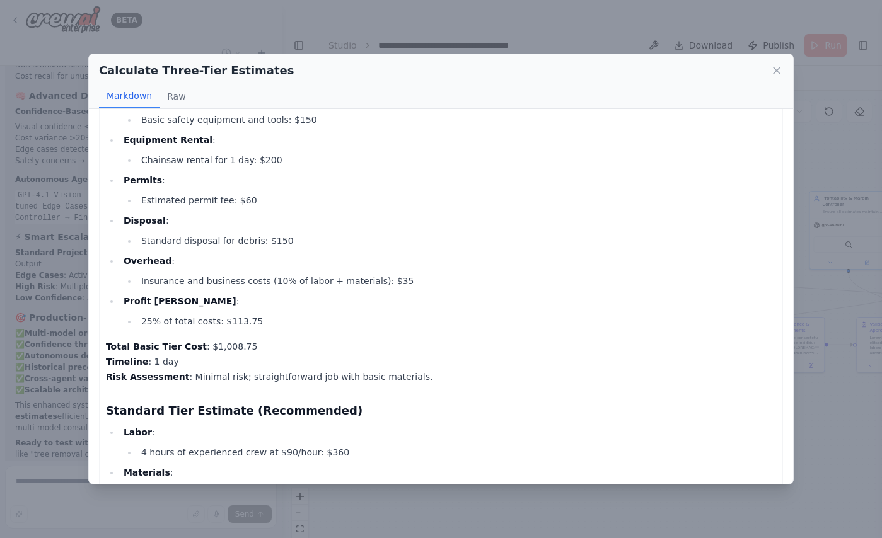
scroll to position [173, 0]
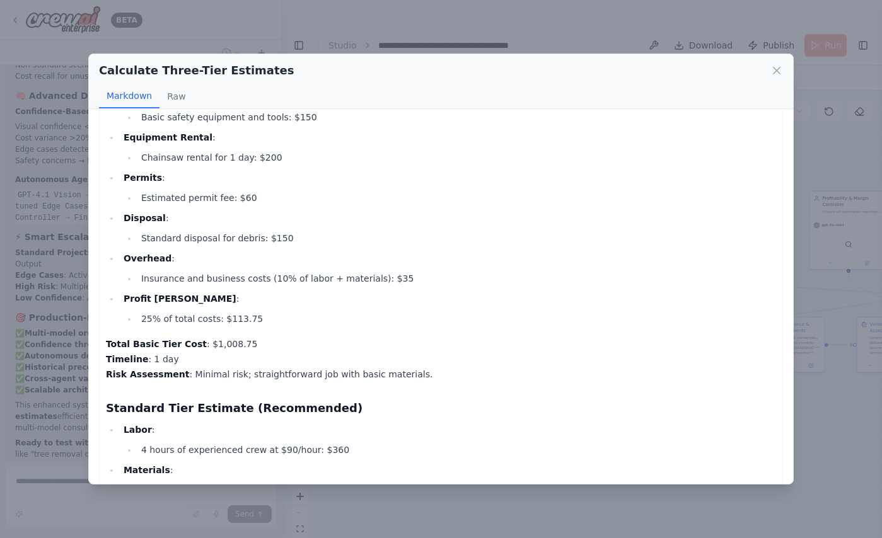
click at [358, 516] on div "Calculate Three-Tier Estimates Markdown Raw ** Based on the provided data and c…" at bounding box center [441, 269] width 882 height 538
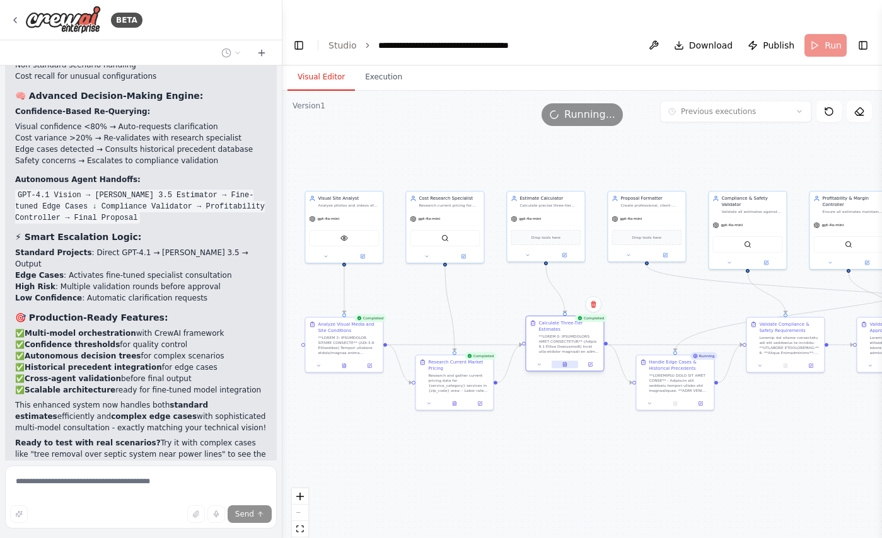
click at [565, 362] on icon at bounding box center [564, 364] width 3 height 4
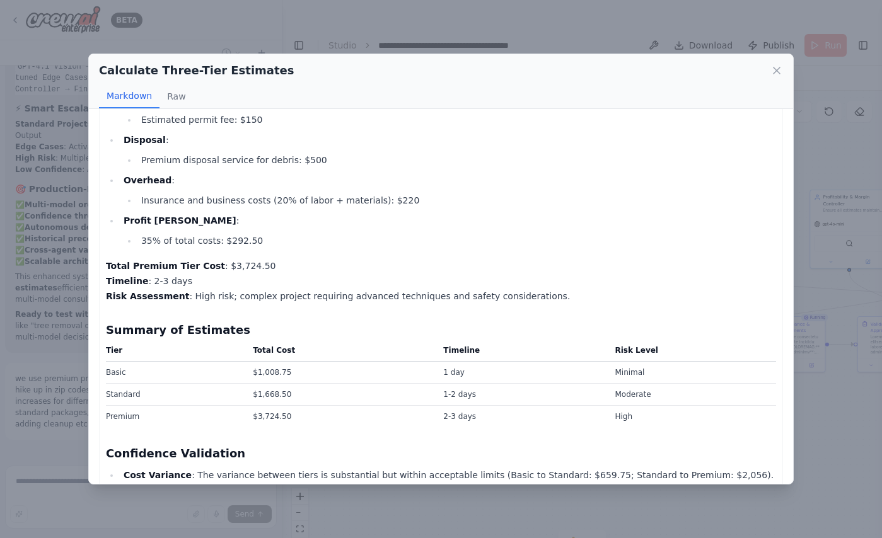
scroll to position [1132, 0]
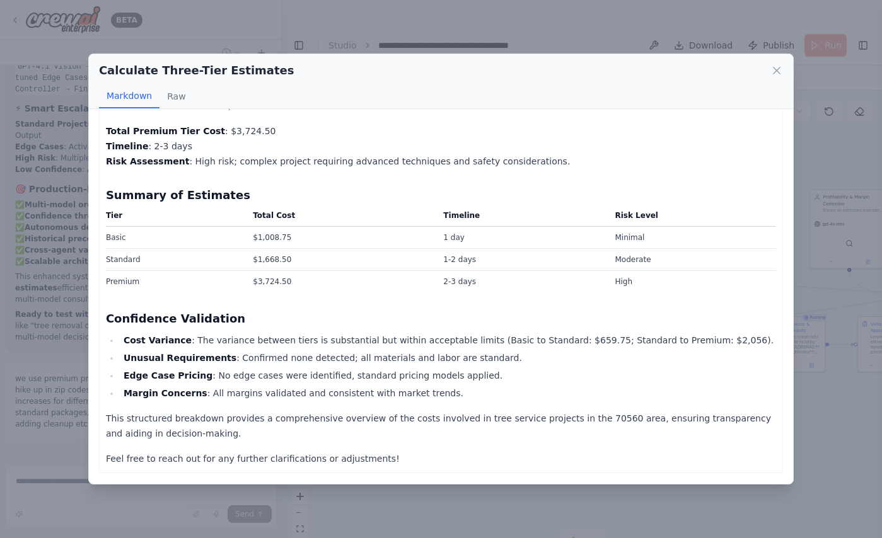
click at [816, 375] on div "Calculate Three-Tier Estimates Markdown Raw ** Based on the provided data and c…" at bounding box center [441, 269] width 882 height 538
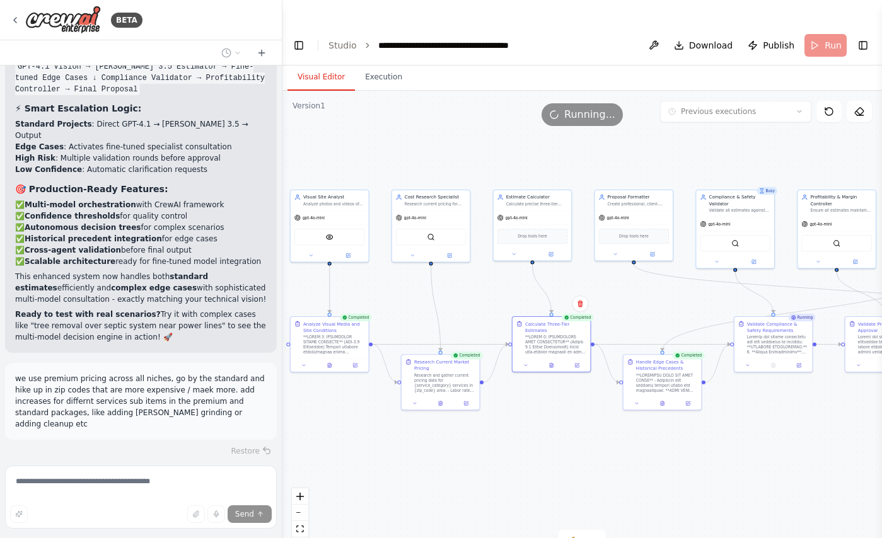
drag, startPoint x: 803, startPoint y: 378, endPoint x: 699, endPoint y: 378, distance: 104.0
click at [699, 378] on div ".deletable-edge-delete-btn { width: 20px; height: 20px; border: 0px solid #ffff…" at bounding box center [581, 327] width 599 height 473
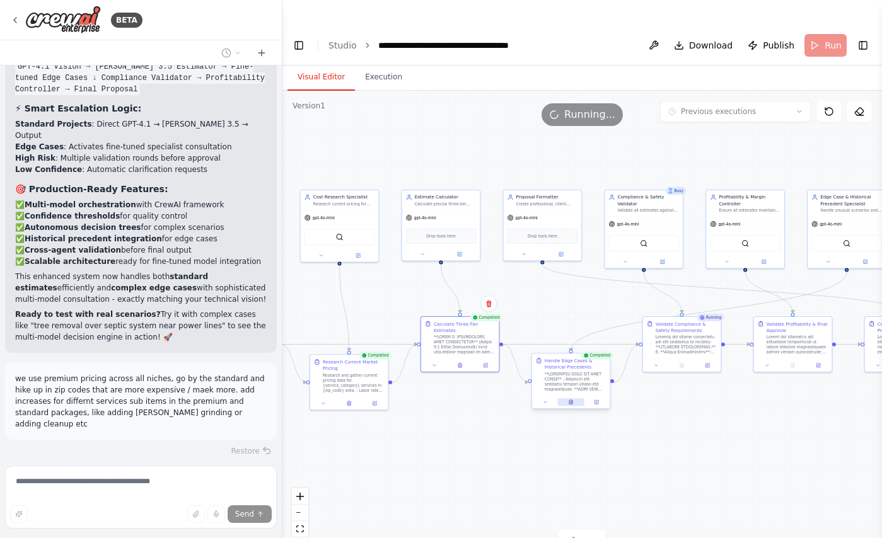
scroll to position [4773, 0]
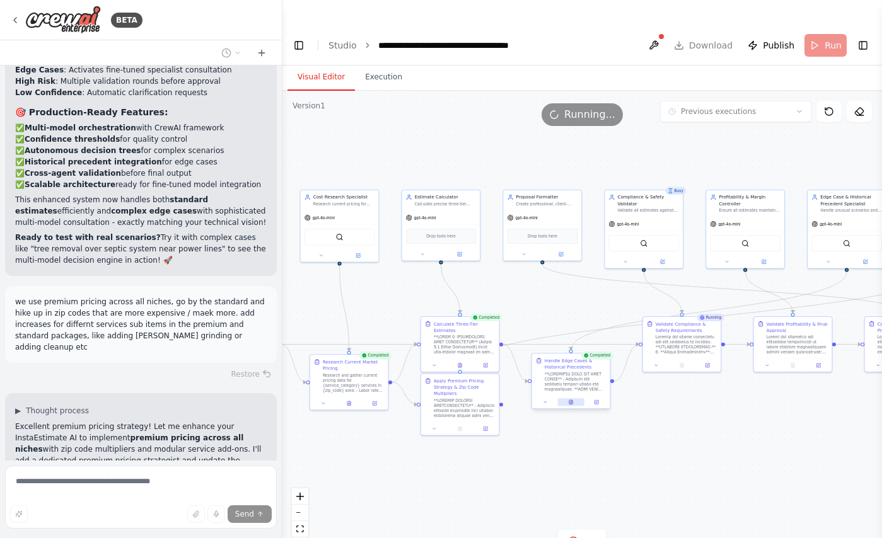
click at [572, 400] on icon at bounding box center [571, 400] width 1 height 1
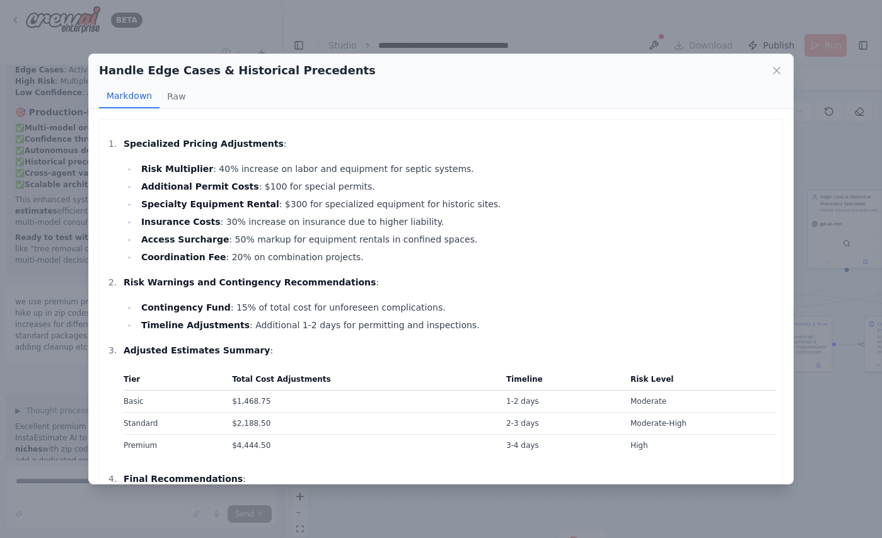
scroll to position [86, 0]
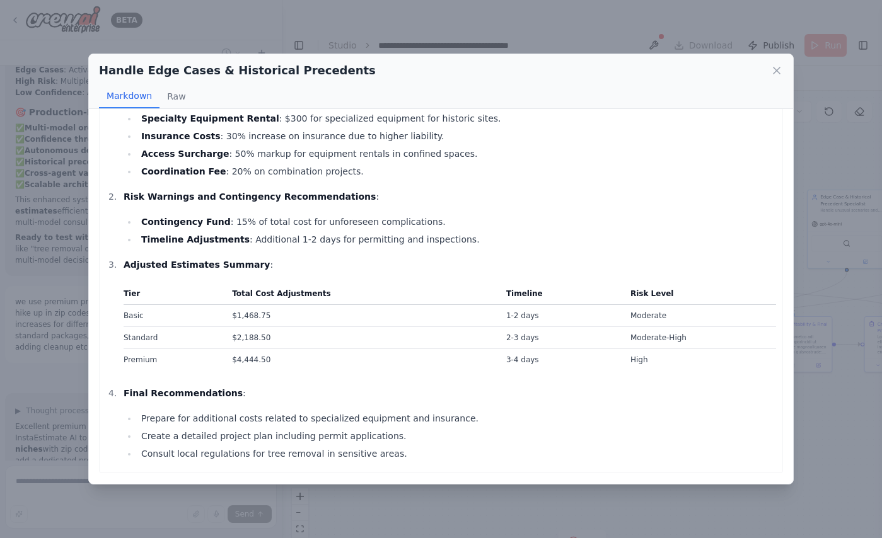
click at [824, 429] on div "Handle Edge Cases & Historical Precedents Markdown Raw Specialized Pricing Adju…" at bounding box center [441, 269] width 882 height 538
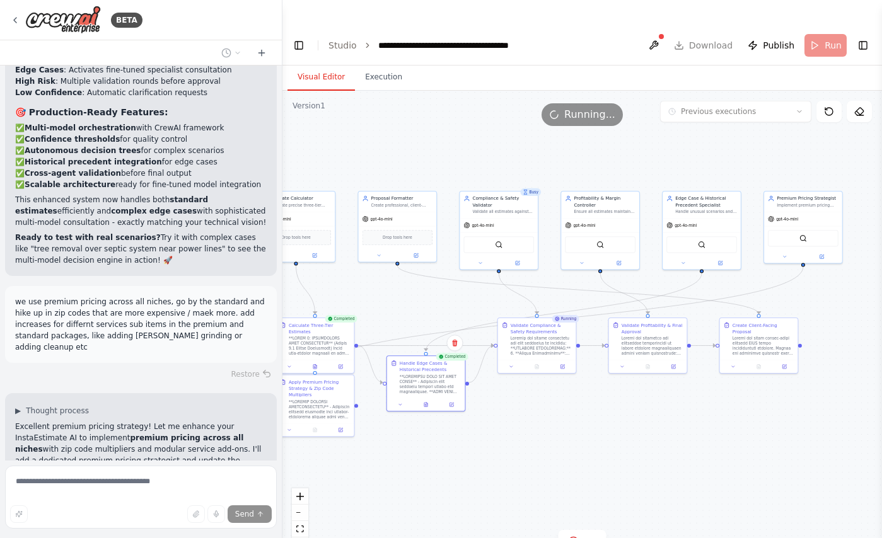
drag, startPoint x: 779, startPoint y: 403, endPoint x: 635, endPoint y: 404, distance: 143.7
click at [635, 404] on div ".deletable-edge-delete-btn { width: 20px; height: 20px; border: 0px solid #ffff…" at bounding box center [581, 327] width 599 height 473
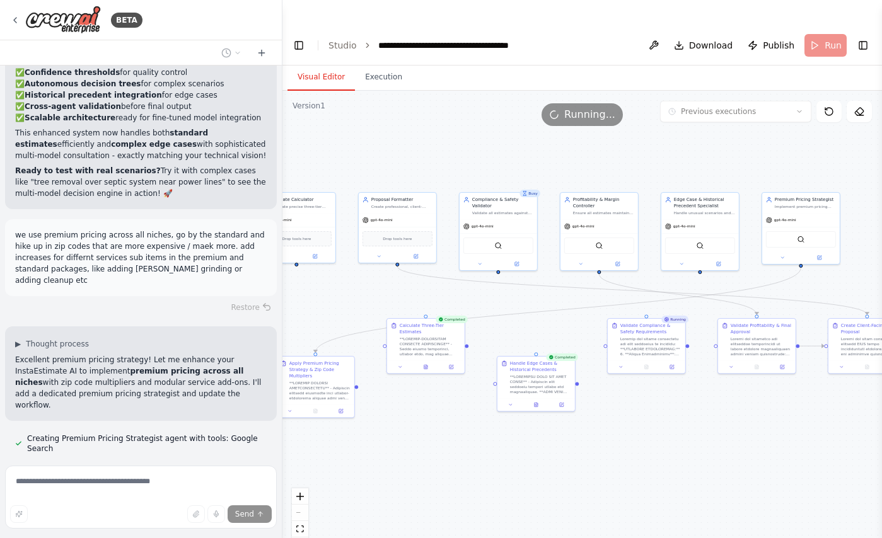
scroll to position [4851, 0]
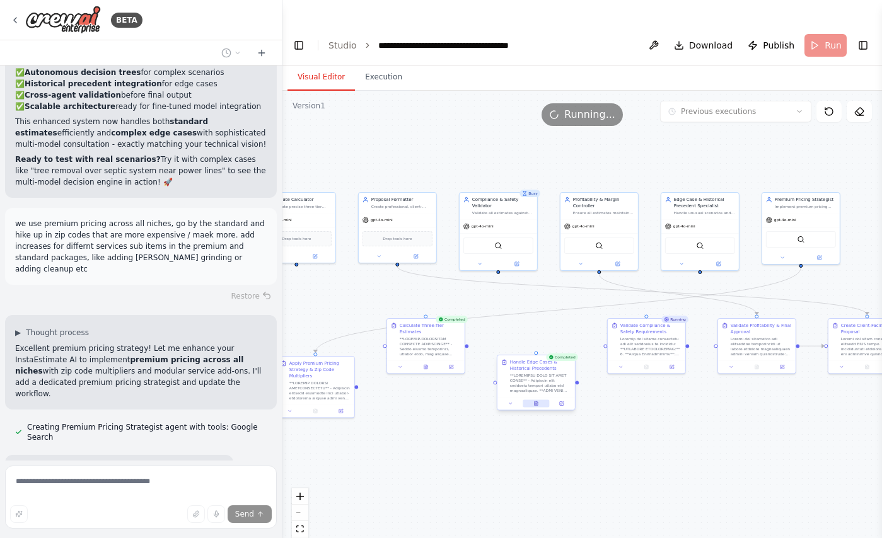
click at [533, 400] on button at bounding box center [536, 404] width 26 height 8
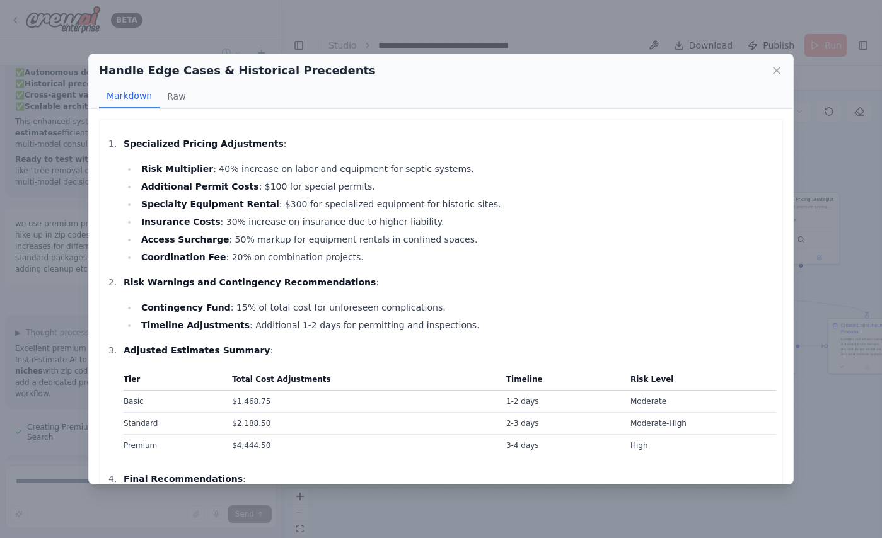
click at [796, 306] on div "Handle Edge Cases & Historical Precedents Markdown Raw Specialized Pricing Adju…" at bounding box center [441, 269] width 882 height 538
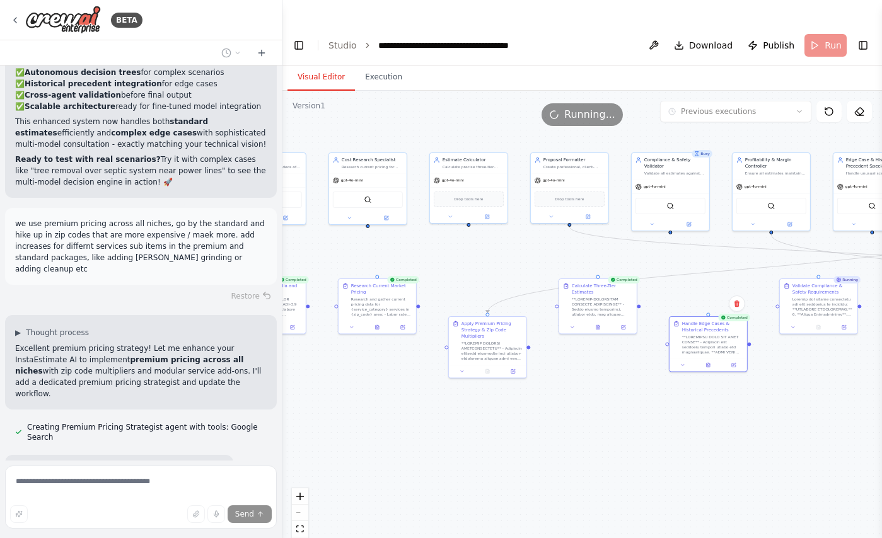
drag, startPoint x: 332, startPoint y: 298, endPoint x: 504, endPoint y: 258, distance: 176.6
click at [504, 258] on div ".deletable-edge-delete-btn { width: 20px; height: 20px; border: 0px solid #ffff…" at bounding box center [581, 327] width 599 height 473
drag, startPoint x: 490, startPoint y: 315, endPoint x: 814, endPoint y: 395, distance: 334.3
click at [814, 402] on div "Apply Premium Pricing Strategy & Zip Code Multipliers" at bounding box center [819, 422] width 61 height 40
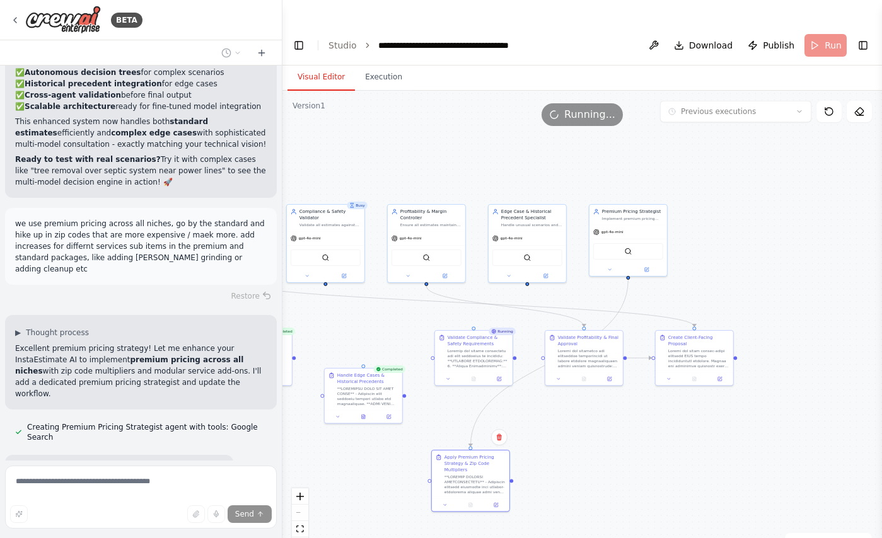
drag, startPoint x: 703, startPoint y: 460, endPoint x: 357, endPoint y: 513, distance: 350.1
click at [357, 513] on div ".deletable-edge-delete-btn { width: 20px; height: 20px; border: 0px solid #ffff…" at bounding box center [581, 327] width 599 height 473
drag, startPoint x: 471, startPoint y: 442, endPoint x: 793, endPoint y: 321, distance: 343.9
click at [793, 335] on div "Apply Premium Pricing Strategy & Zip Code Multipliers" at bounding box center [795, 344] width 61 height 19
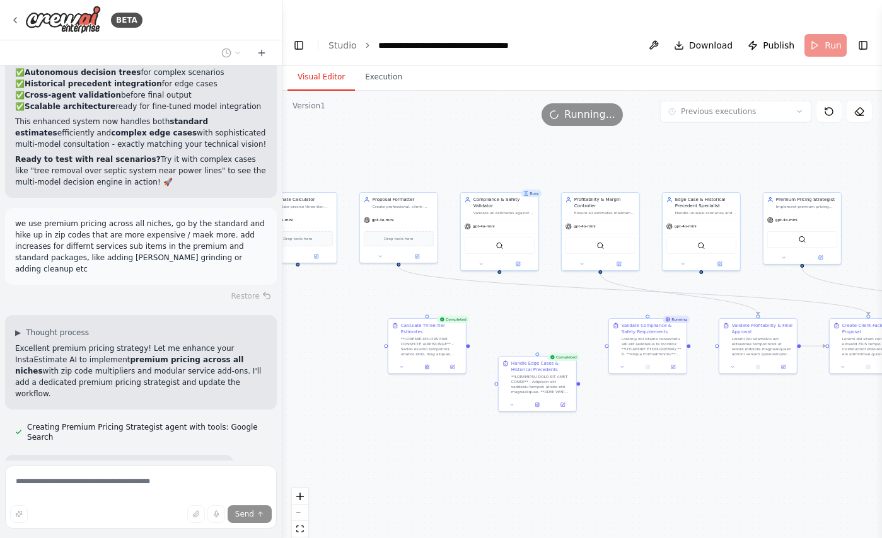
drag, startPoint x: 567, startPoint y: 439, endPoint x: 737, endPoint y: 425, distance: 170.8
click at [737, 425] on div ".deletable-edge-delete-btn { width: 20px; height: 20px; border: 0px solid #ffff…" at bounding box center [581, 327] width 599 height 473
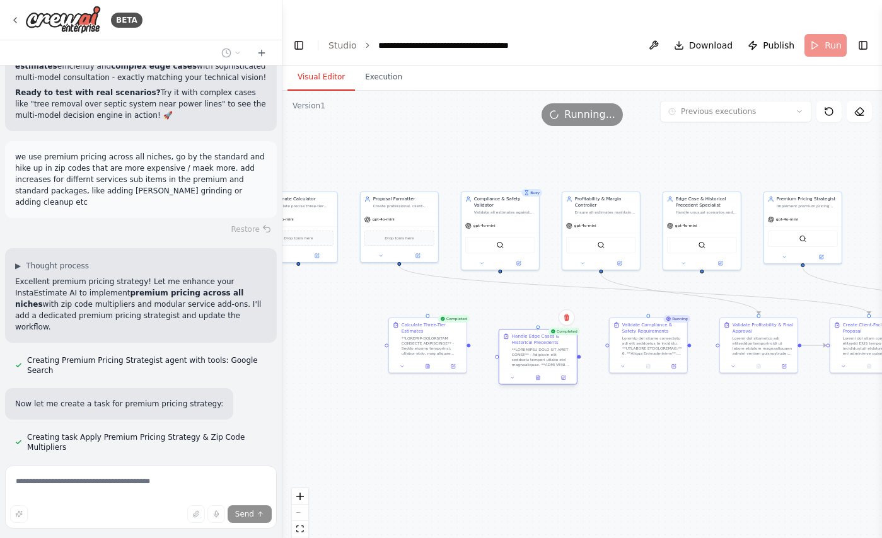
scroll to position [4929, 0]
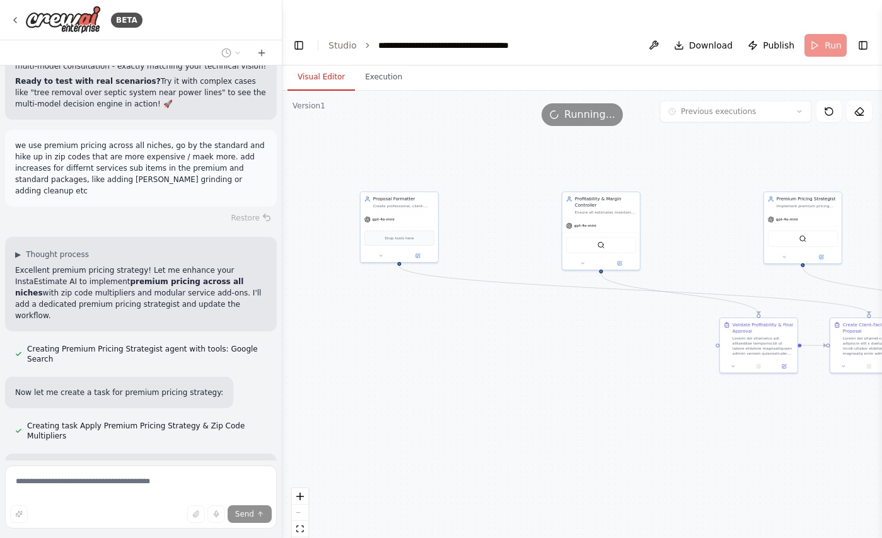
drag, startPoint x: 523, startPoint y: 351, endPoint x: 519, endPoint y: 309, distance: 41.8
click at [519, 309] on div ".deletable-edge-delete-btn { width: 20px; height: 20px; border: 0px solid #ffff…" at bounding box center [581, 327] width 599 height 473
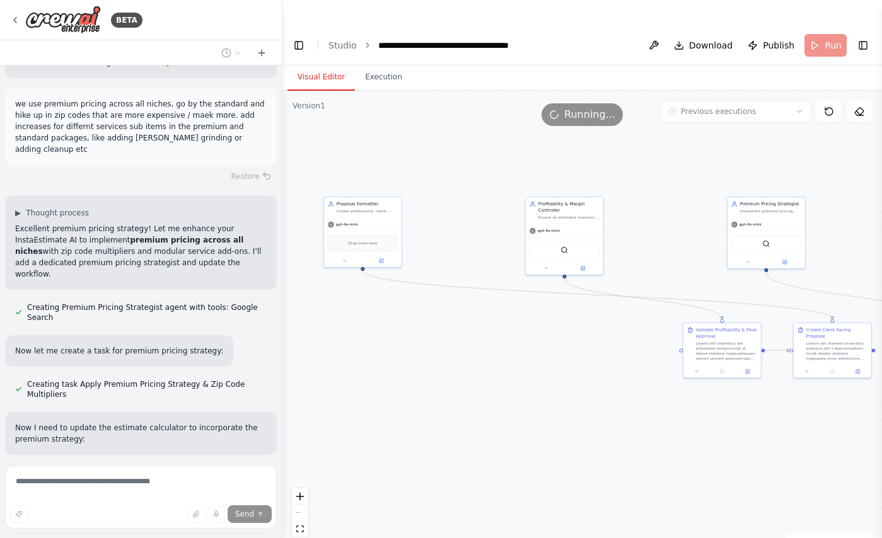
scroll to position [4996, 0]
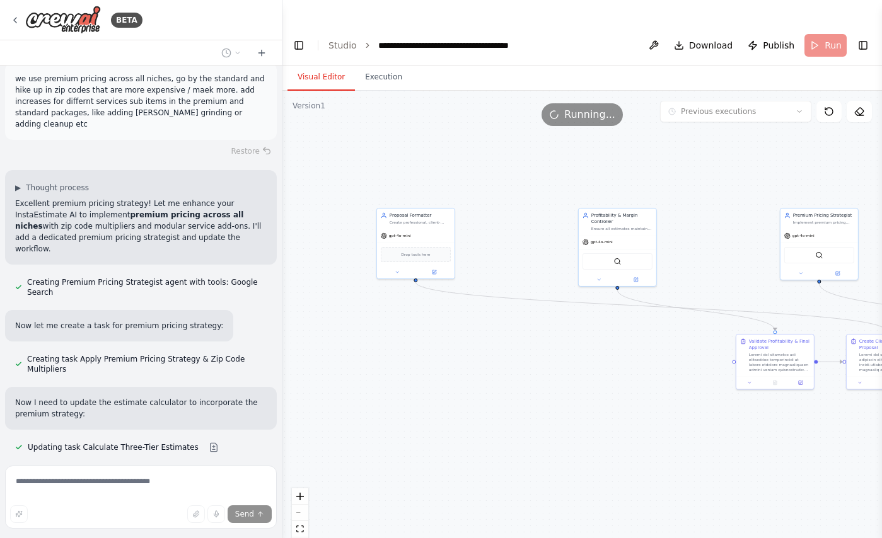
drag, startPoint x: 519, startPoint y: 309, endPoint x: 534, endPoint y: 326, distance: 22.3
click at [535, 325] on div ".deletable-edge-delete-btn { width: 20px; height: 20px; border: 0px solid #ffff…" at bounding box center [581, 327] width 599 height 473
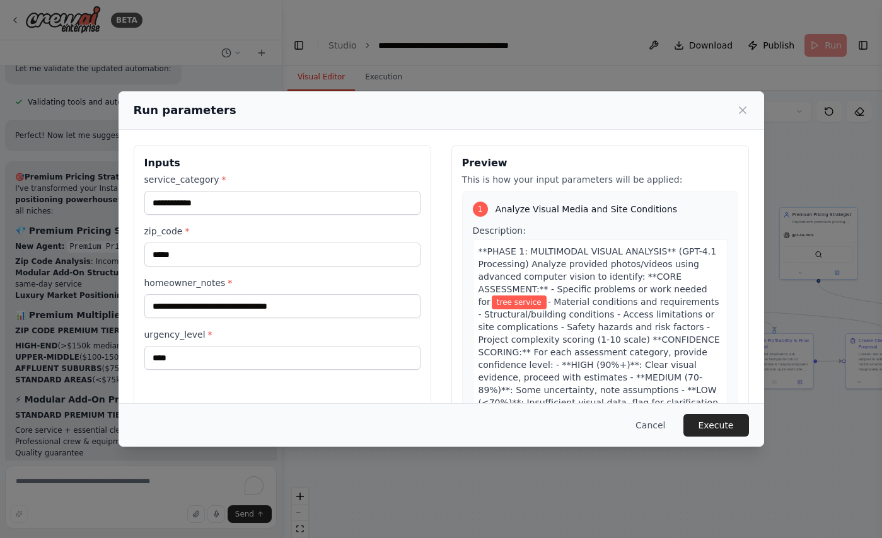
click at [731, 413] on div "Cancel Execute" at bounding box center [441, 424] width 645 height 43
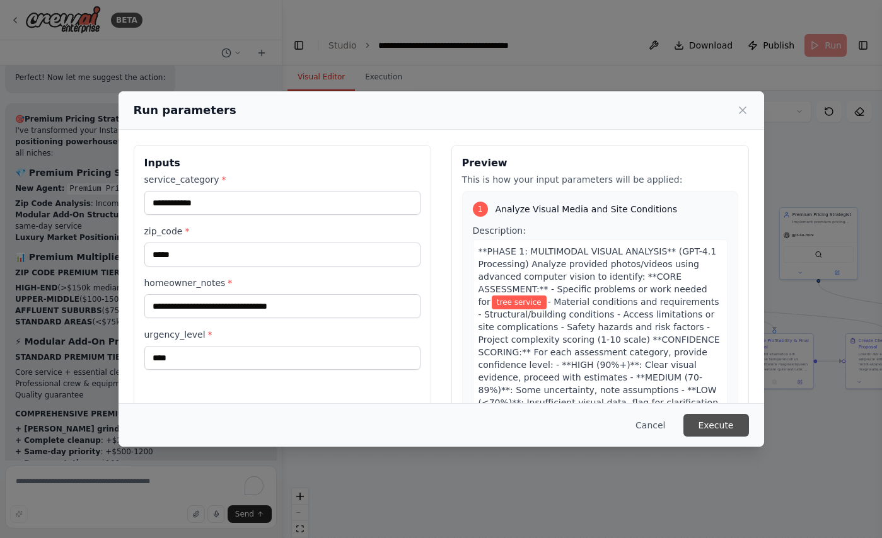
click at [714, 420] on button "Execute" at bounding box center [716, 425] width 66 height 23
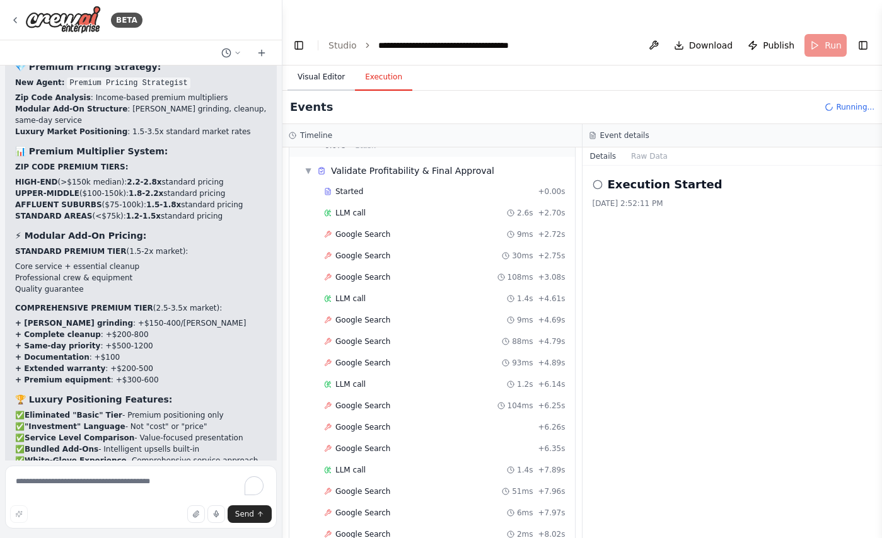
scroll to position [169, 0]
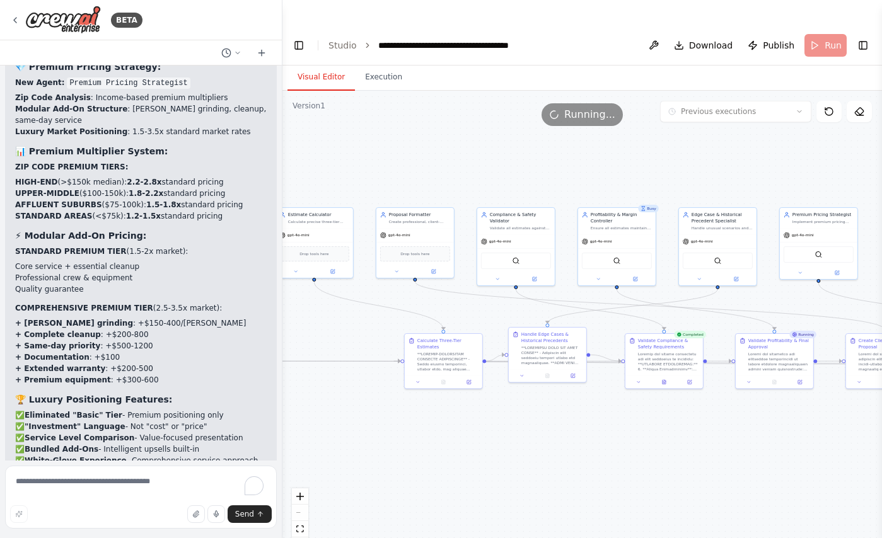
click at [315, 64] on button "Visual Editor" at bounding box center [320, 77] width 67 height 26
click at [664, 379] on icon at bounding box center [664, 379] width 1 height 1
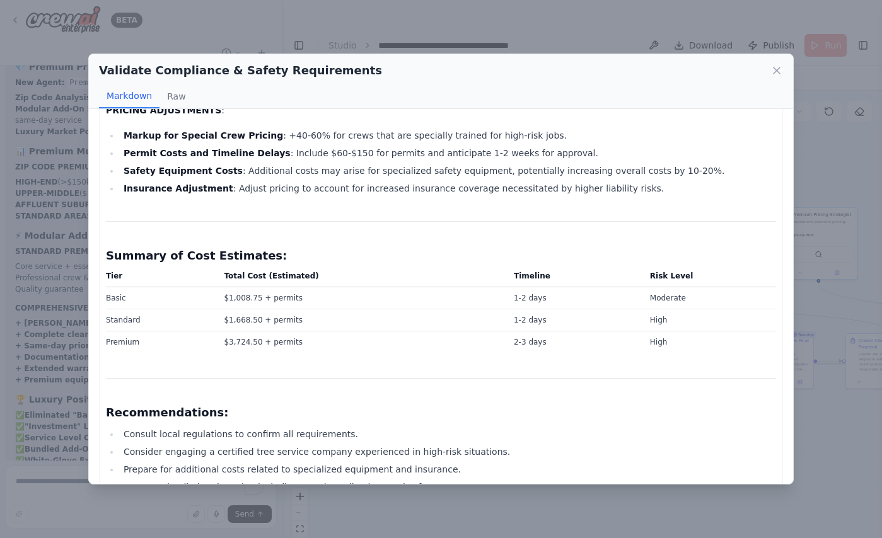
scroll to position [653, 0]
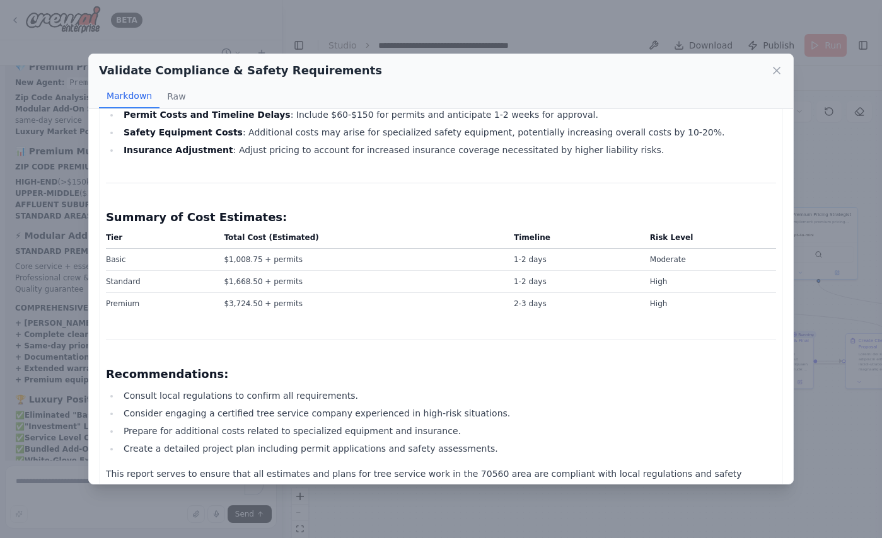
click at [833, 377] on div "Validate Compliance & Safety Requirements Markdown Raw Compliance and Safety Re…" at bounding box center [441, 269] width 882 height 538
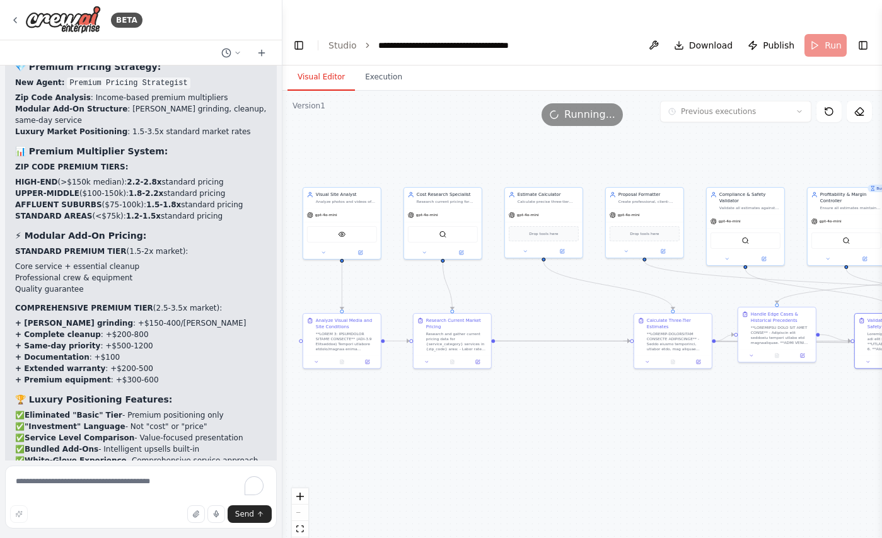
drag, startPoint x: 417, startPoint y: 434, endPoint x: 645, endPoint y: 414, distance: 229.1
click at [645, 414] on div ".deletable-edge-delete-btn { width: 20px; height: 20px; border: 0px solid #ffff…" at bounding box center [581, 327] width 599 height 473
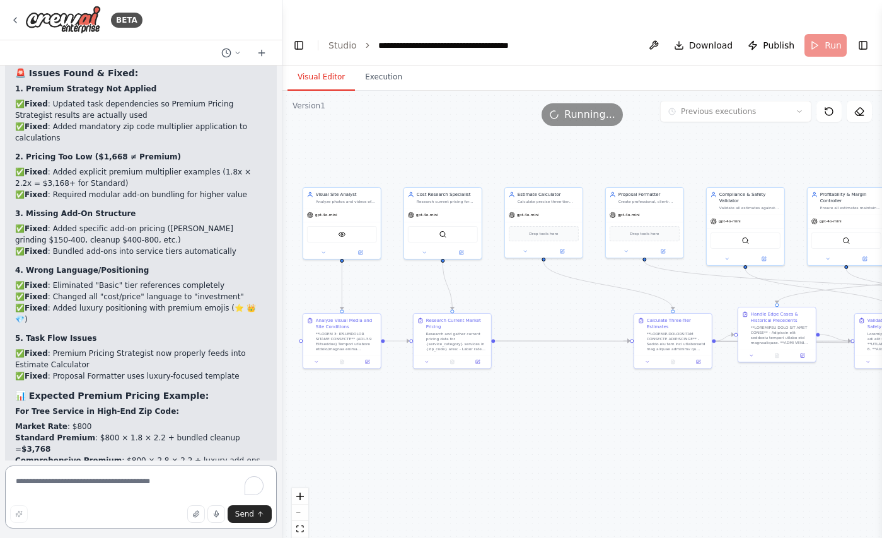
scroll to position [6970, 0]
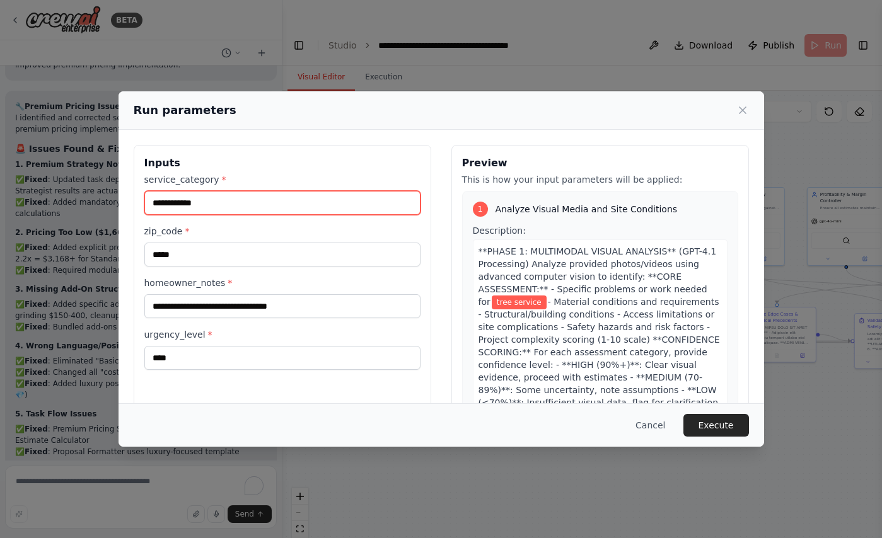
click at [284, 204] on input "**********" at bounding box center [282, 203] width 276 height 24
click at [284, 205] on input "**********" at bounding box center [282, 203] width 276 height 24
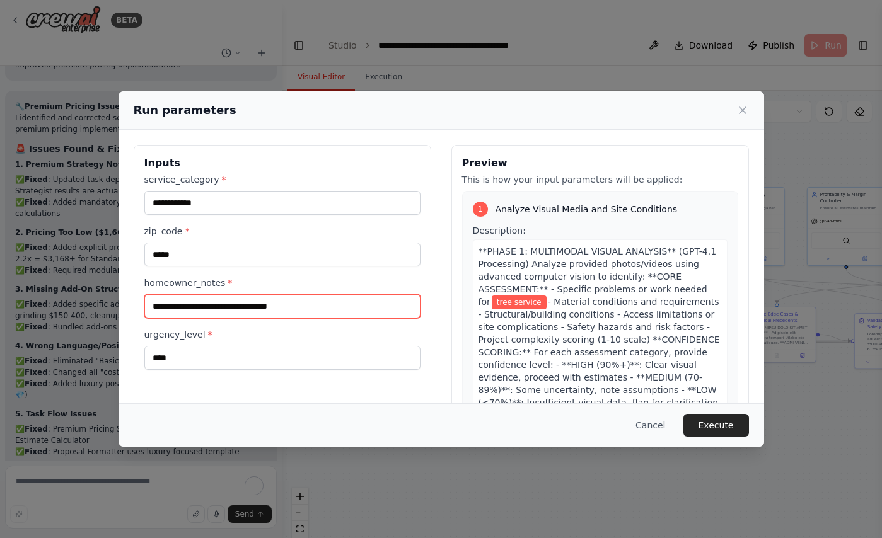
click at [233, 306] on input "**********" at bounding box center [282, 306] width 276 height 24
type input "**********"
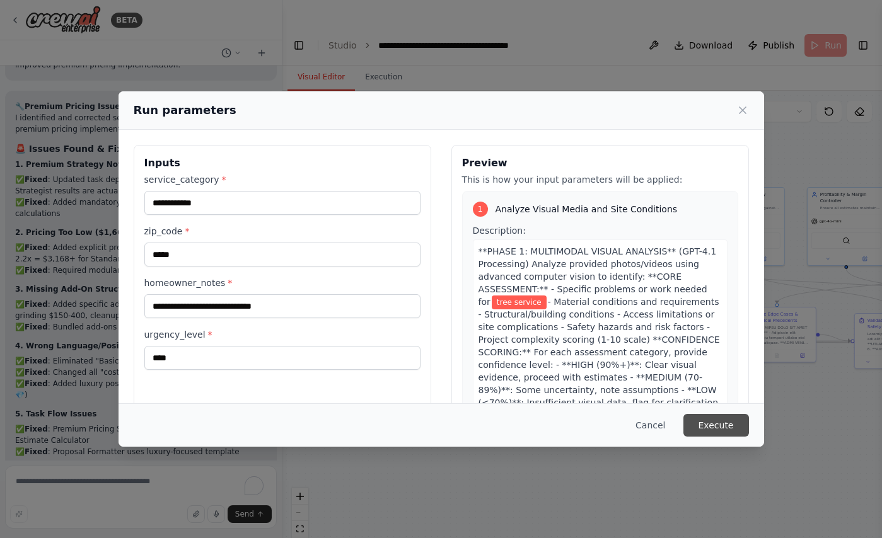
click at [719, 421] on button "Execute" at bounding box center [716, 425] width 66 height 23
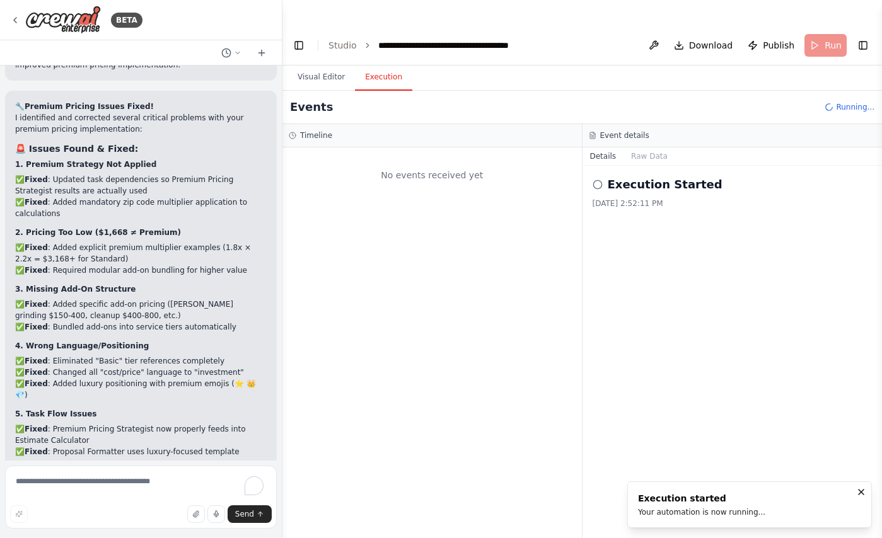
scroll to position [0, 0]
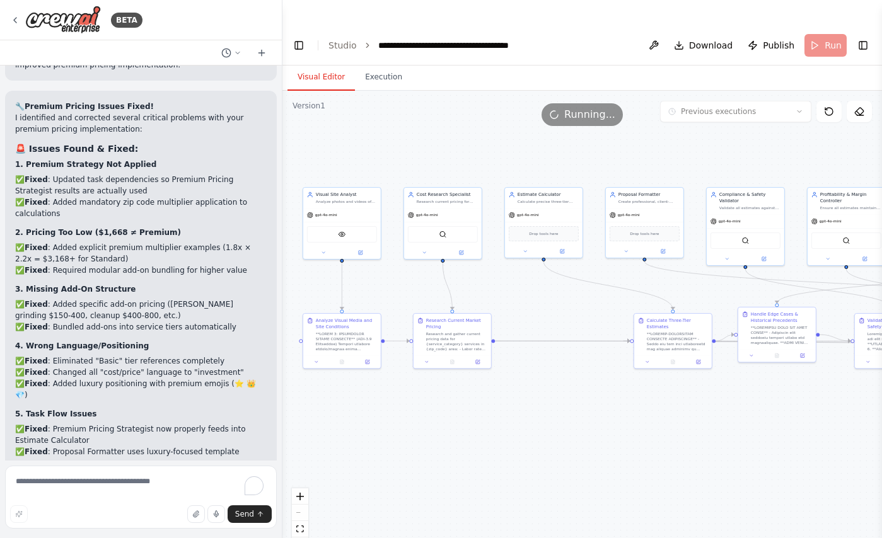
click at [323, 64] on button "Visual Editor" at bounding box center [320, 77] width 67 height 26
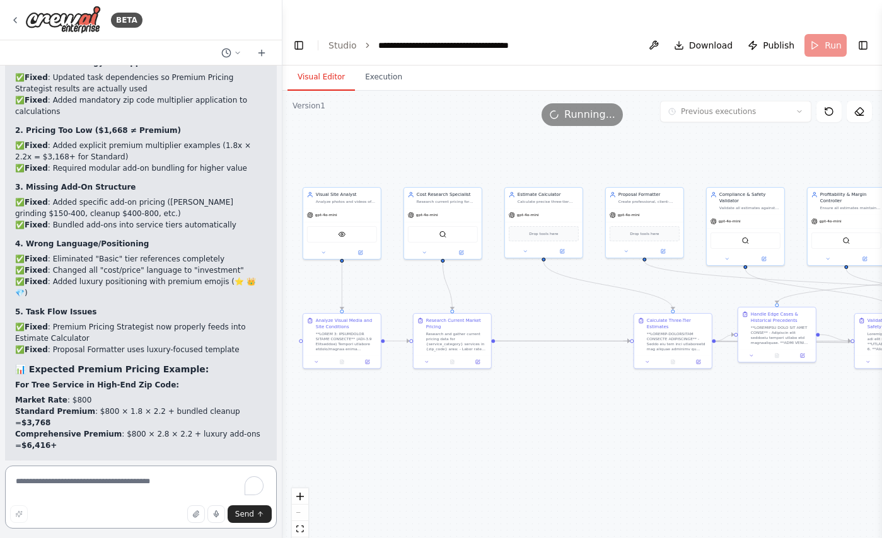
click at [147, 483] on textarea "To enrich screen reader interactions, please activate Accessibility in Grammarl…" at bounding box center [141, 497] width 272 height 63
click at [106, 475] on textarea "To enrich screen reader interactions, please activate Accessibility in Grammarl…" at bounding box center [141, 497] width 272 height 63
paste textarea "**********"
type textarea "**********"
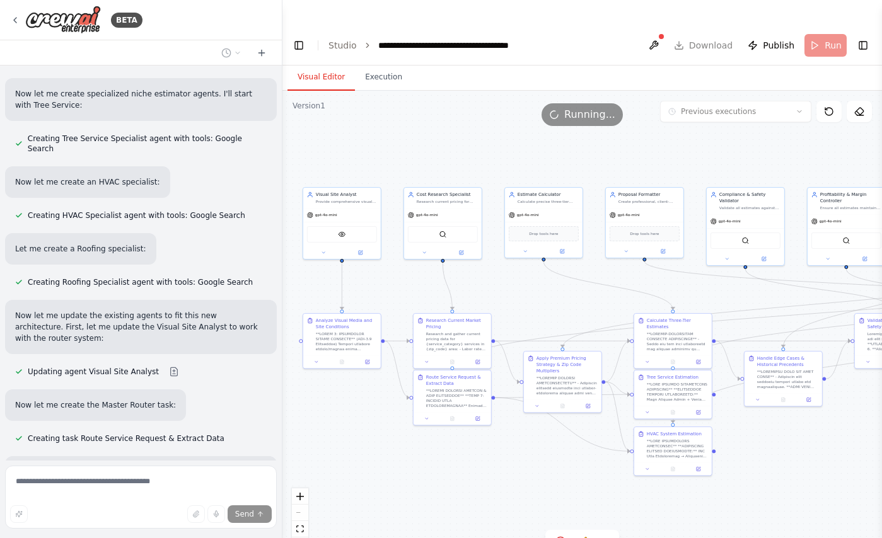
scroll to position [8677, 0]
